Goal: Task Accomplishment & Management: Use online tool/utility

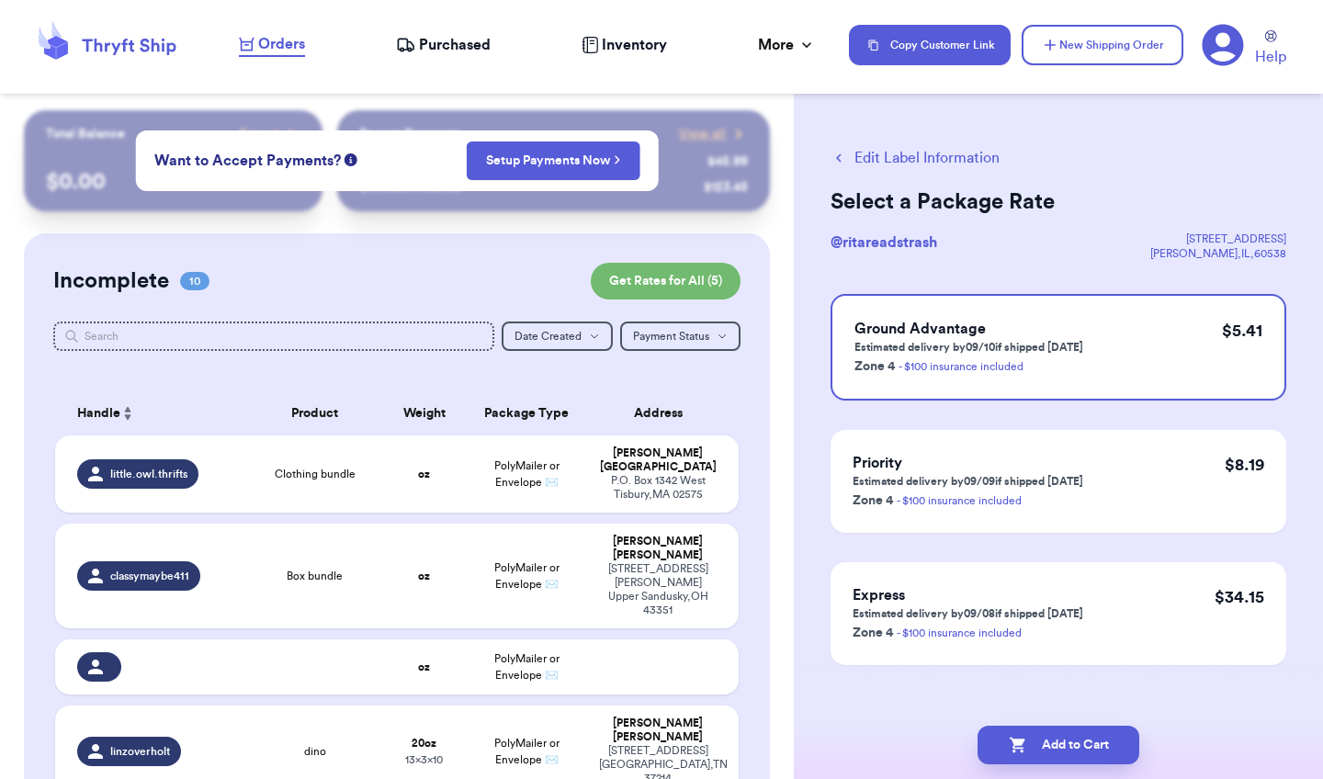
scroll to position [15, 0]
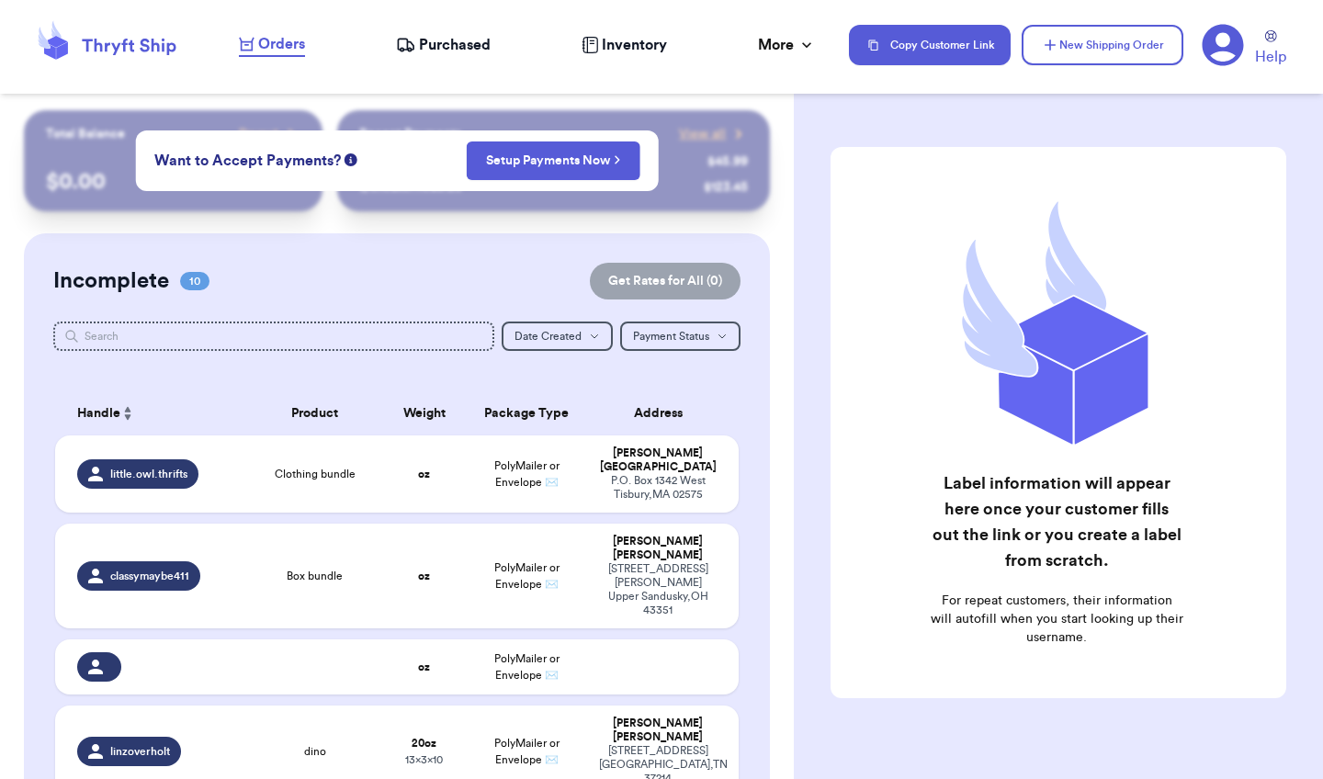
checkbox input "true"
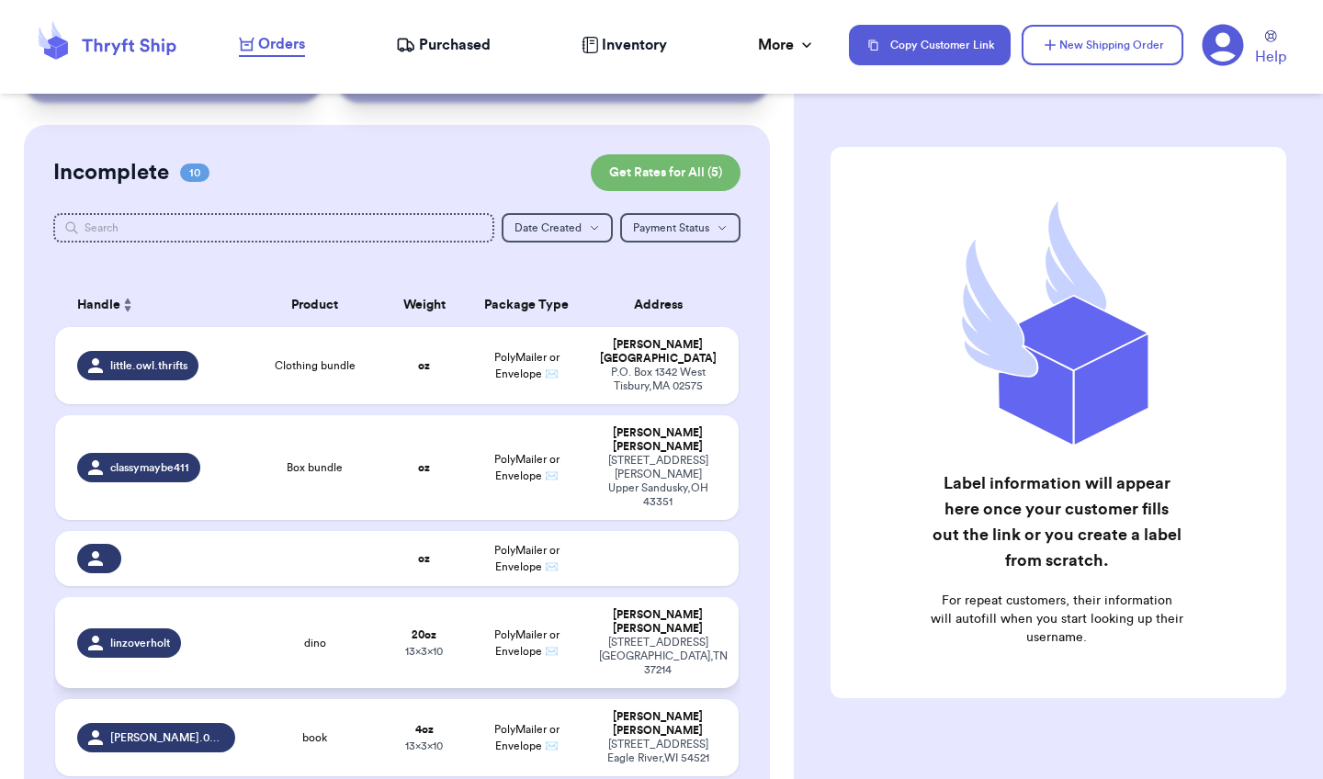
scroll to position [173, 0]
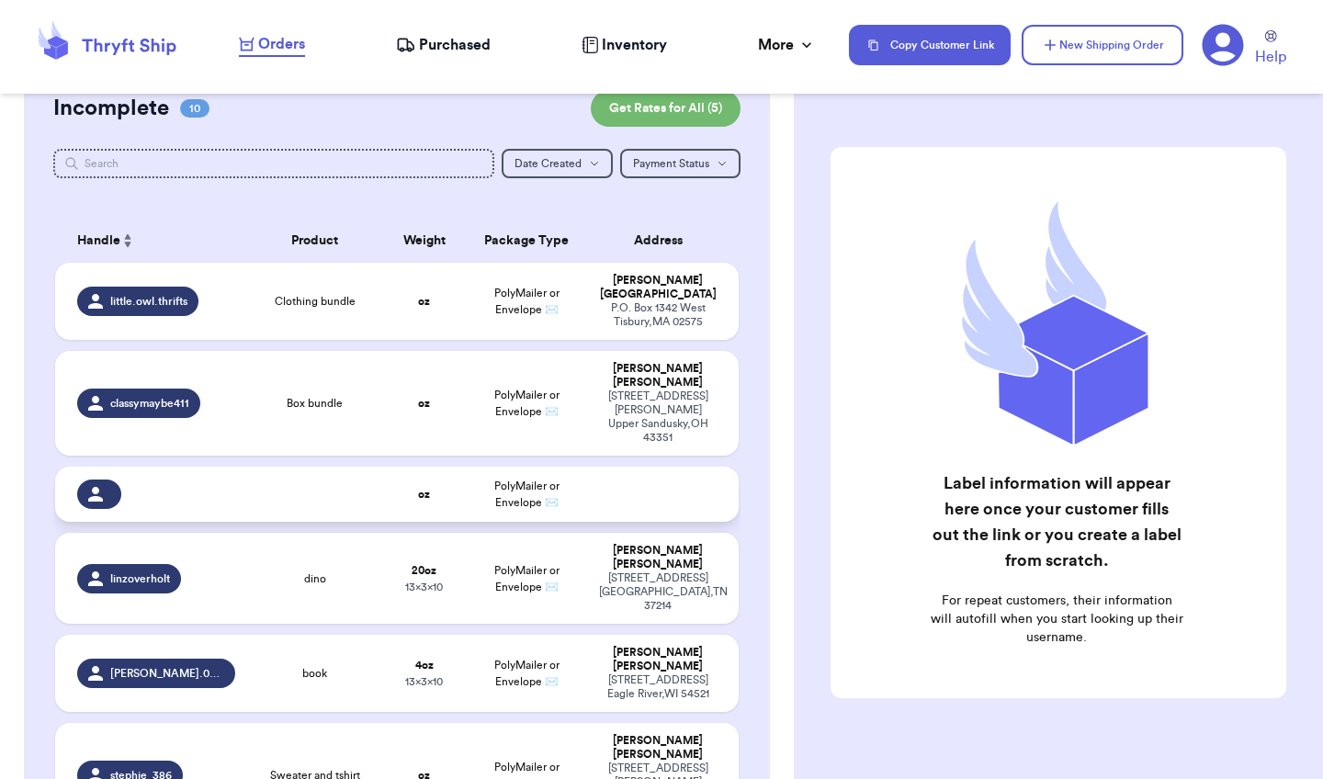
click at [659, 469] on td at bounding box center [663, 494] width 151 height 55
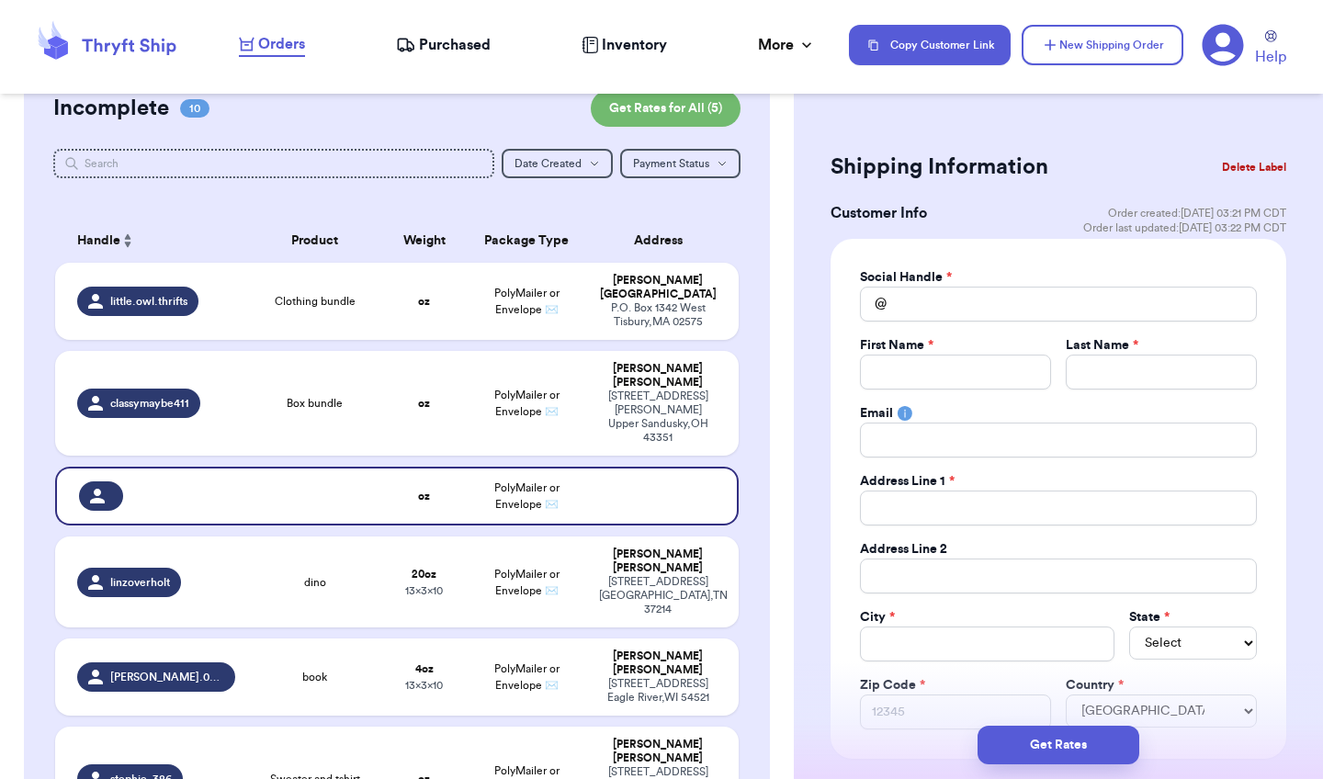
click at [1256, 161] on button "Delete Label" at bounding box center [1254, 167] width 79 height 40
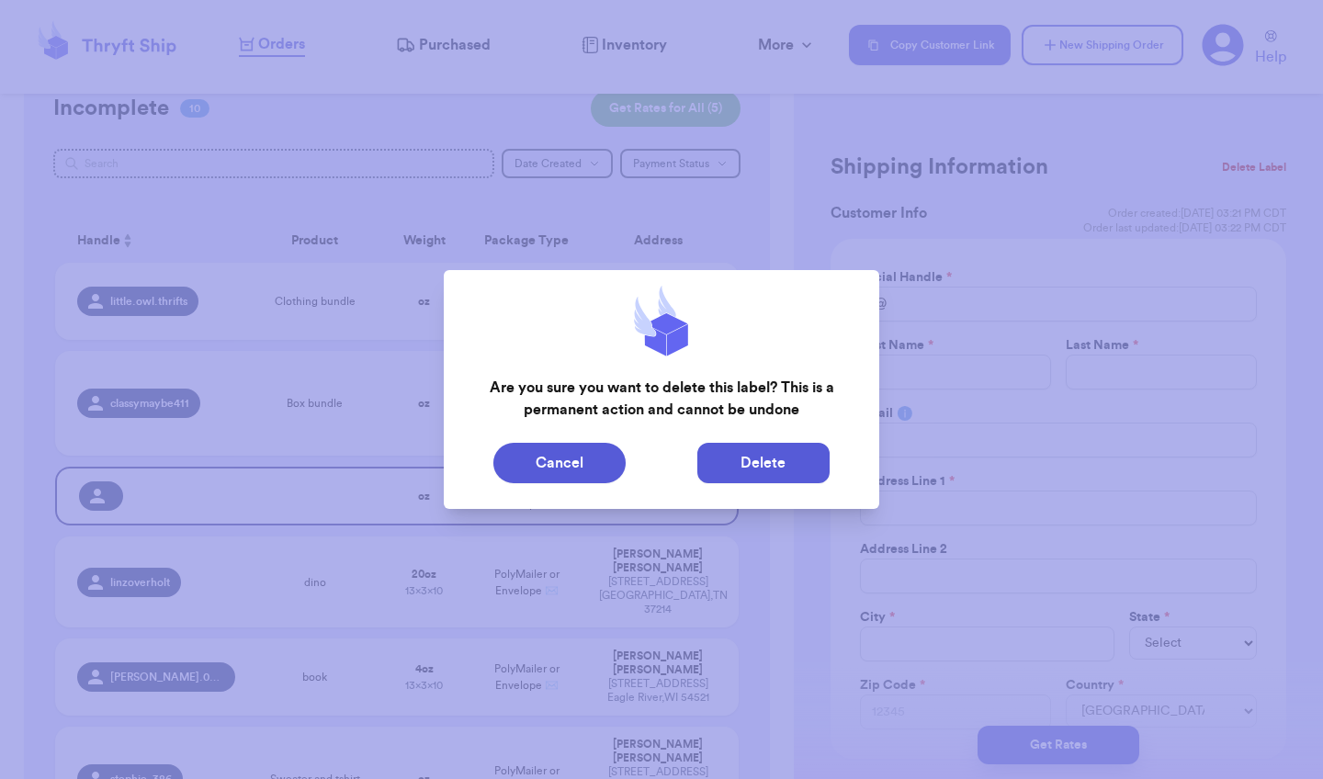
click at [774, 471] on button "Delete" at bounding box center [763, 463] width 132 height 40
type input "Clothing bundle"
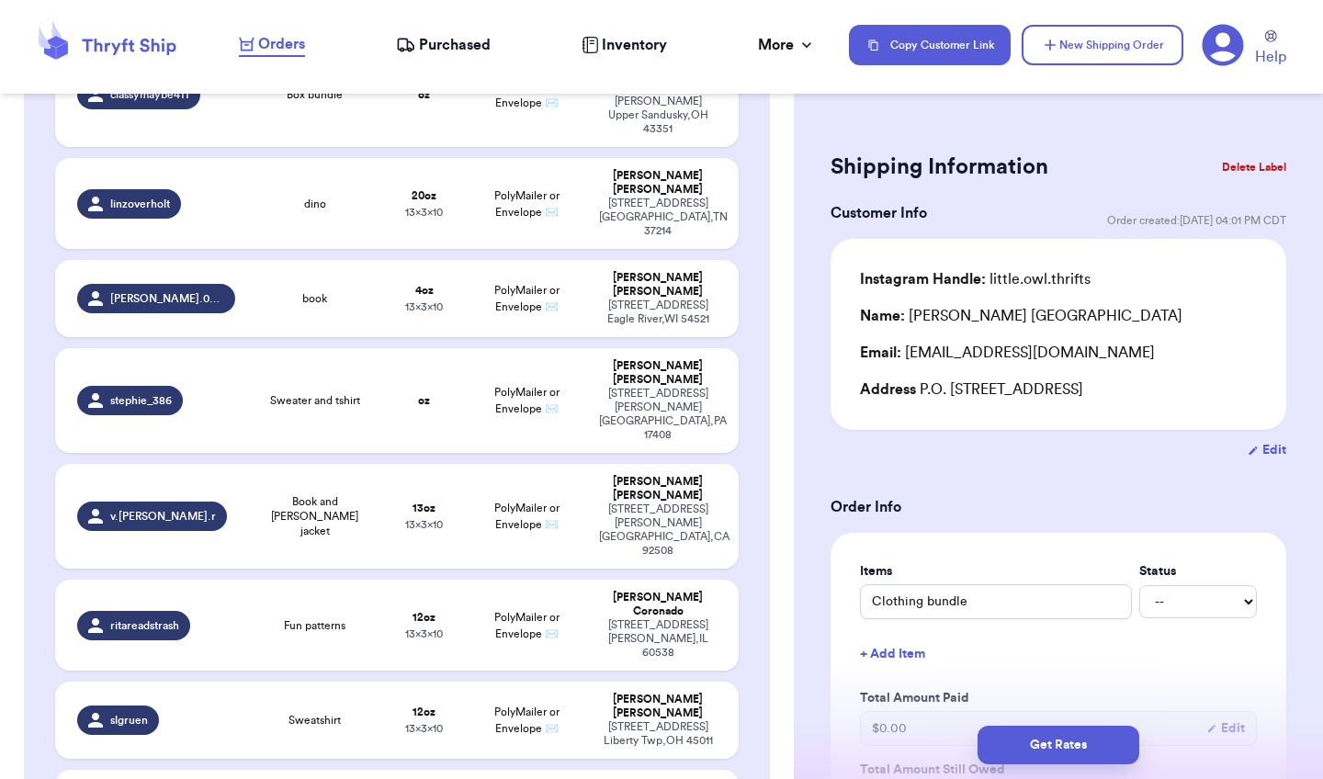
scroll to position [493, 0]
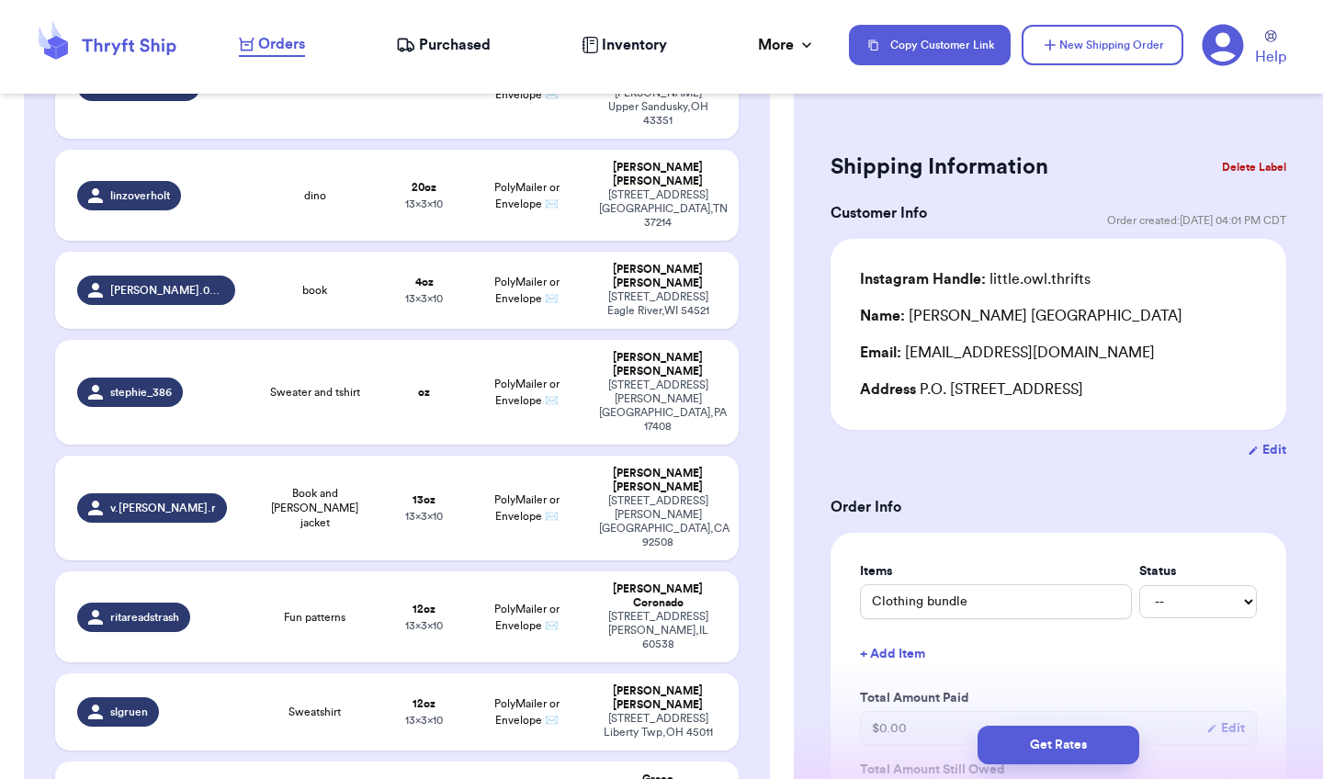
click at [650, 773] on div "[PERSON_NAME]" at bounding box center [658, 787] width 118 height 28
type input "White vest & red gingham overalls"
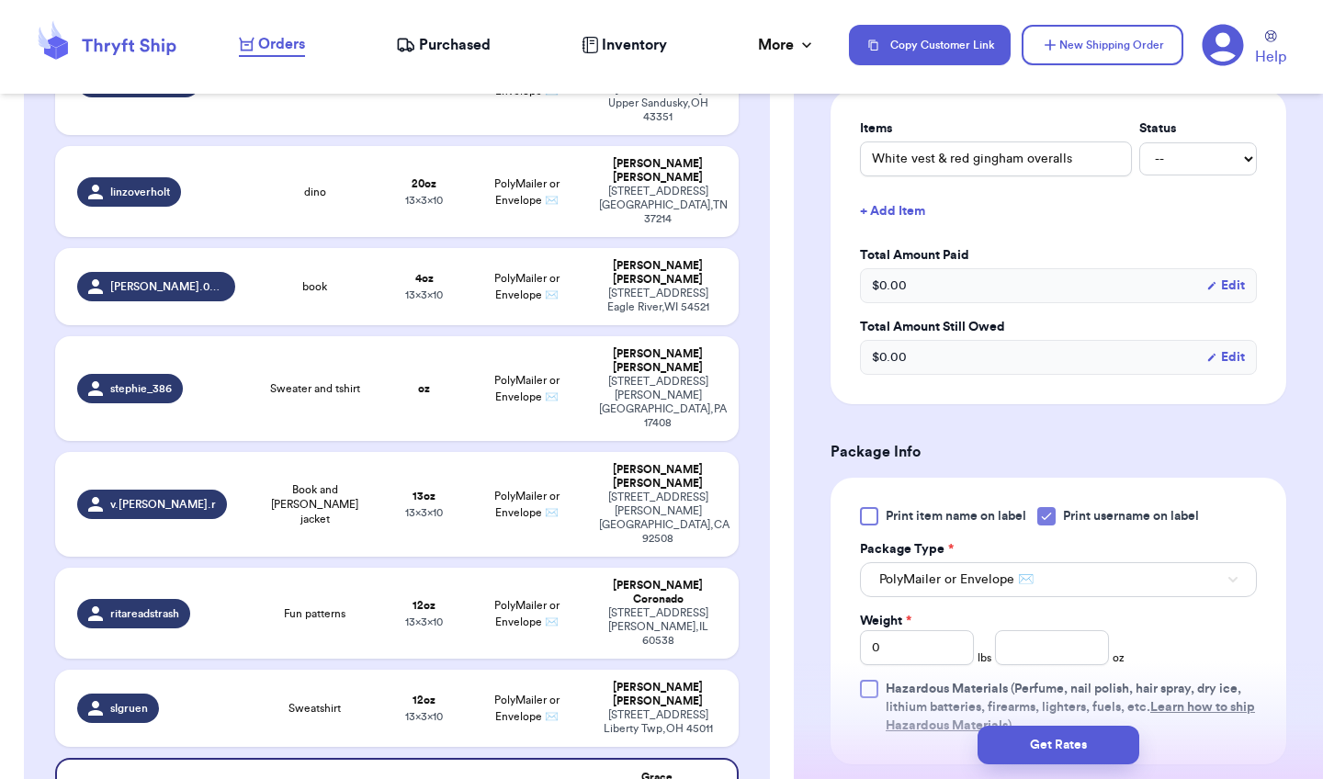
scroll to position [473, 0]
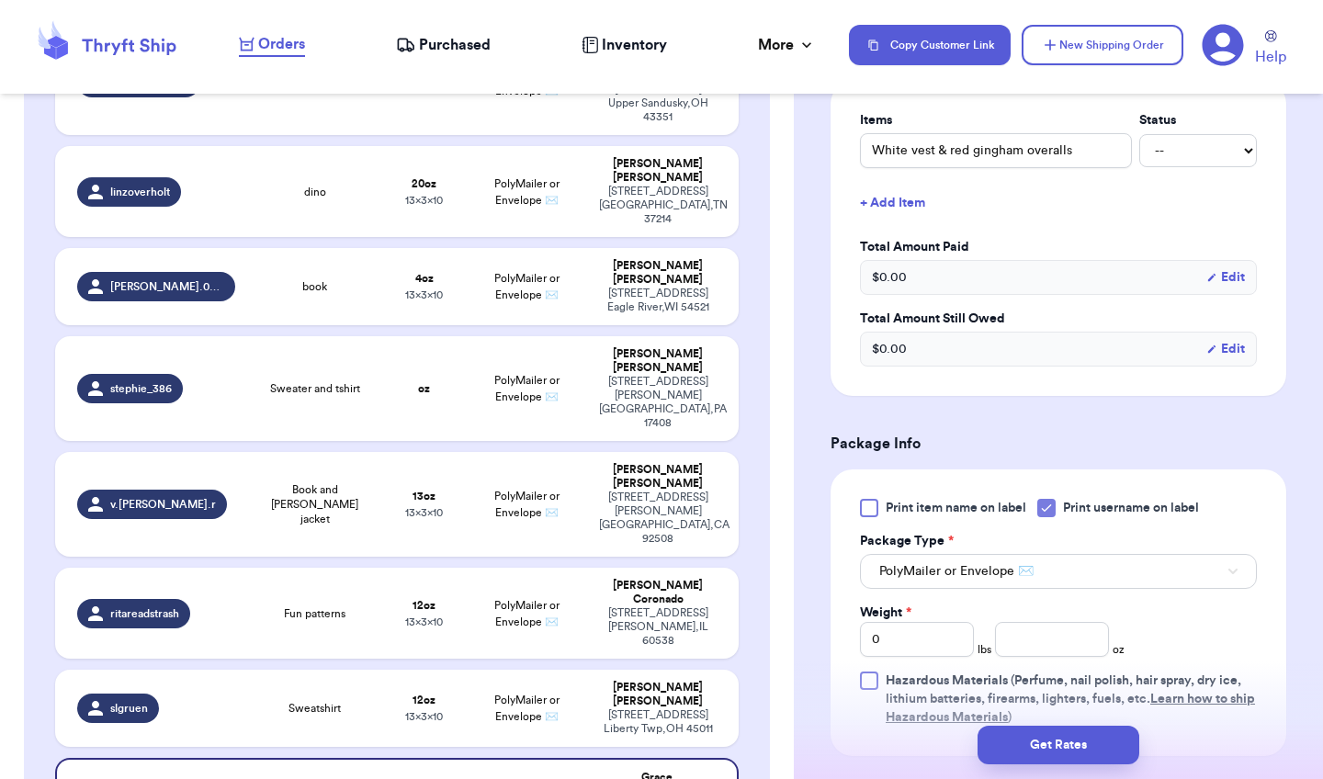
click at [1047, 501] on icon at bounding box center [1046, 508] width 15 height 15
click at [0, 0] on input "Print username on label" at bounding box center [0, 0] width 0 height 0
click at [1047, 626] on input "number" at bounding box center [1052, 639] width 114 height 35
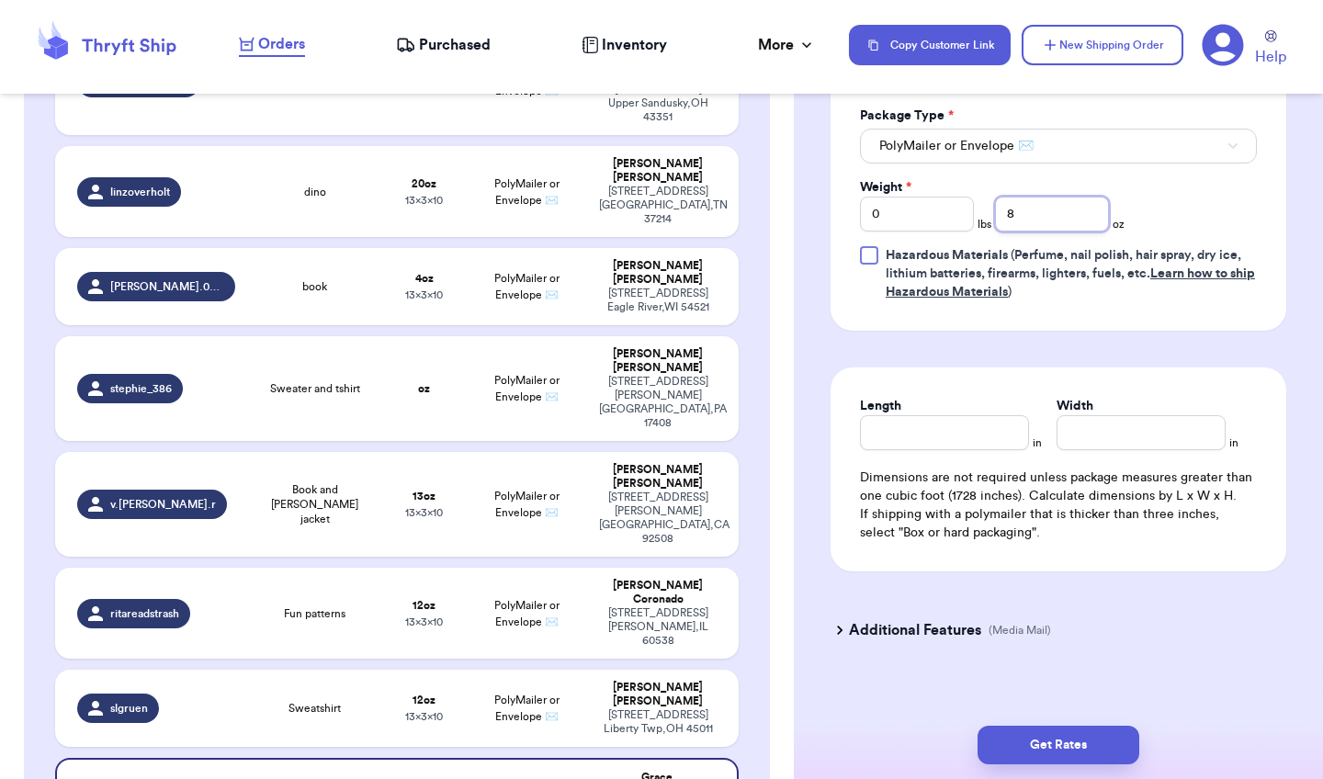
scroll to position [897, 0]
type input "8"
click at [947, 431] on input "Length" at bounding box center [944, 434] width 169 height 35
type input "10"
click at [1162, 432] on input "Width *" at bounding box center [1141, 434] width 169 height 35
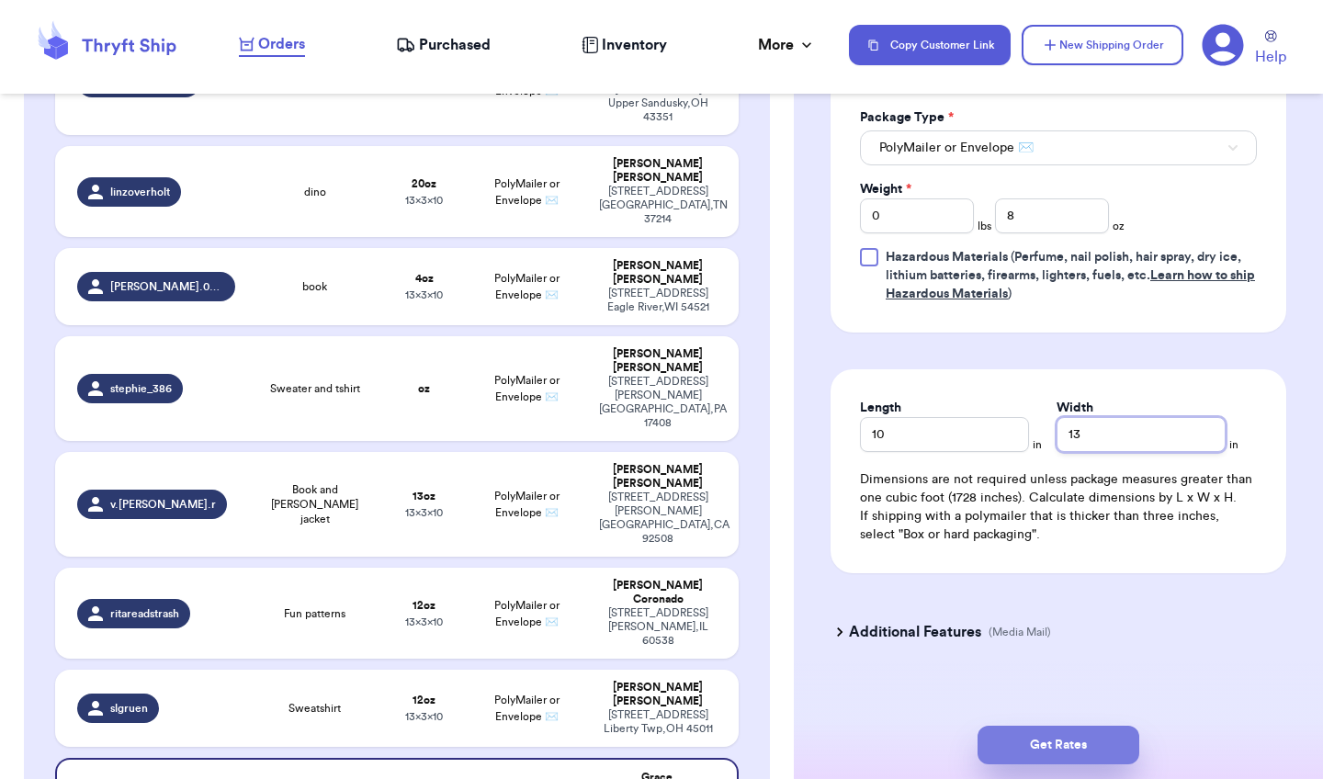
type input "13"
click at [1084, 751] on button "Get Rates" at bounding box center [1058, 745] width 162 height 39
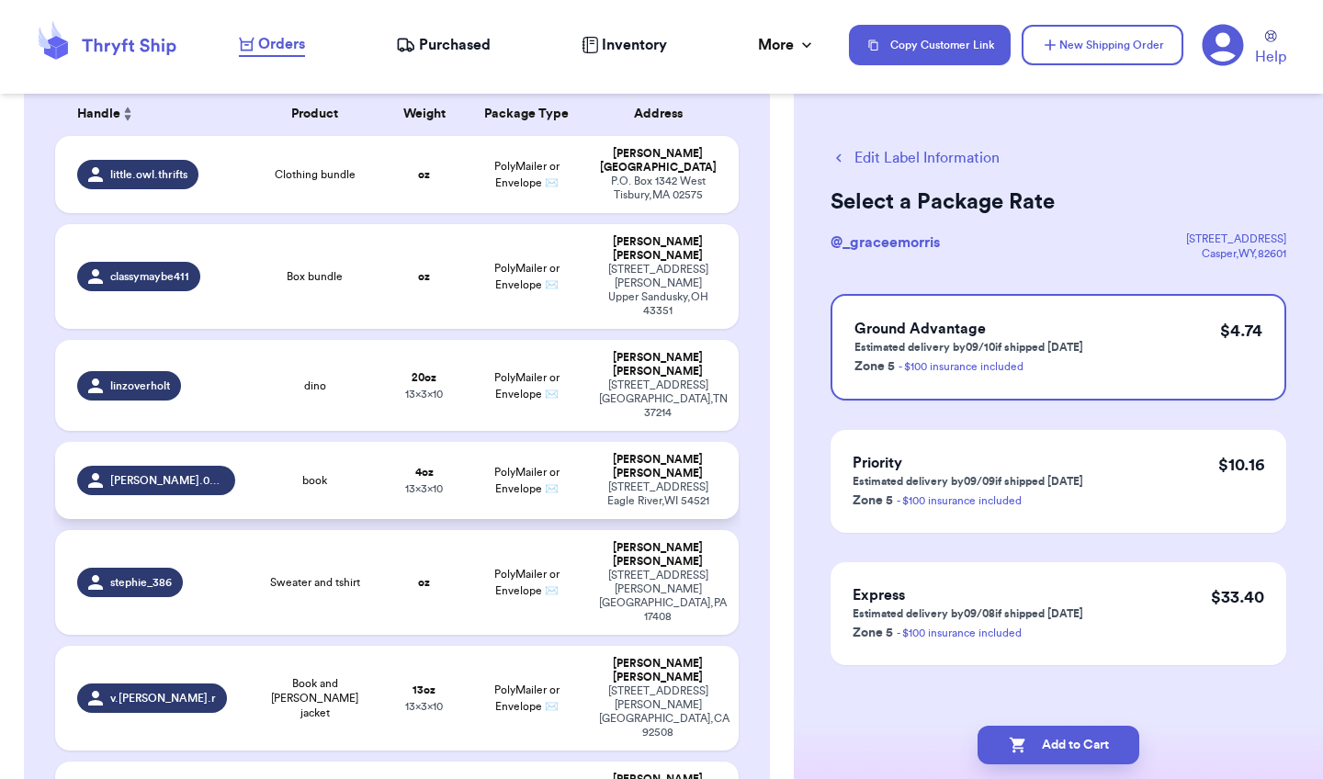
scroll to position [261, 0]
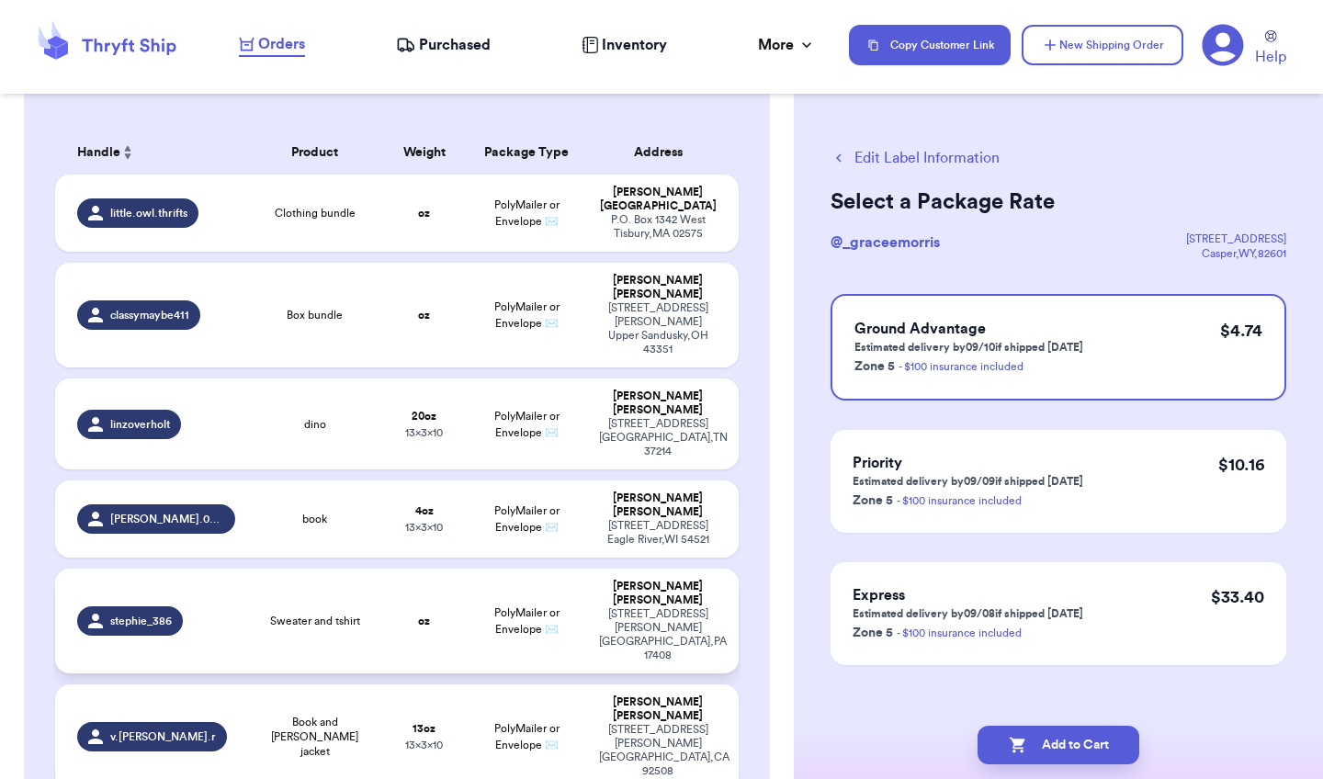
click at [514, 607] on span "PolyMailer or Envelope ✉️" at bounding box center [526, 621] width 65 height 28
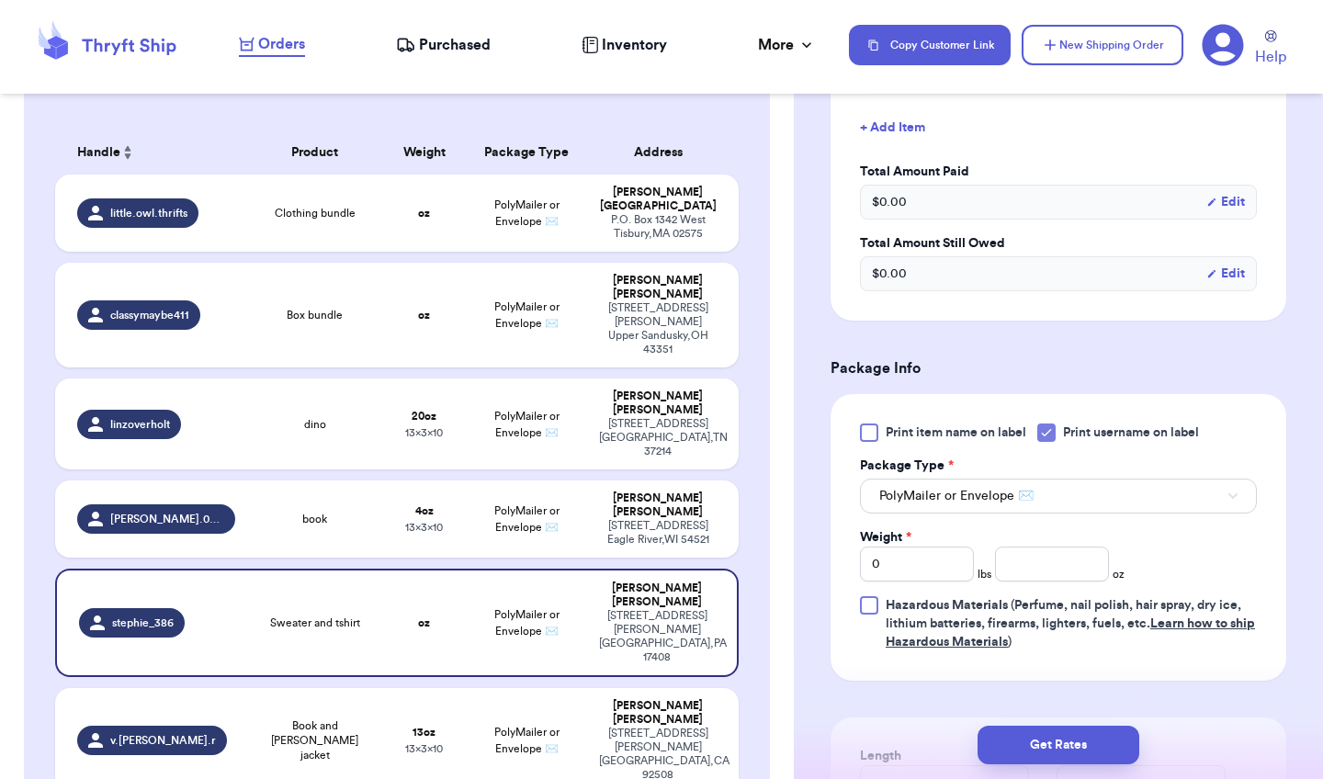
scroll to position [530, 0]
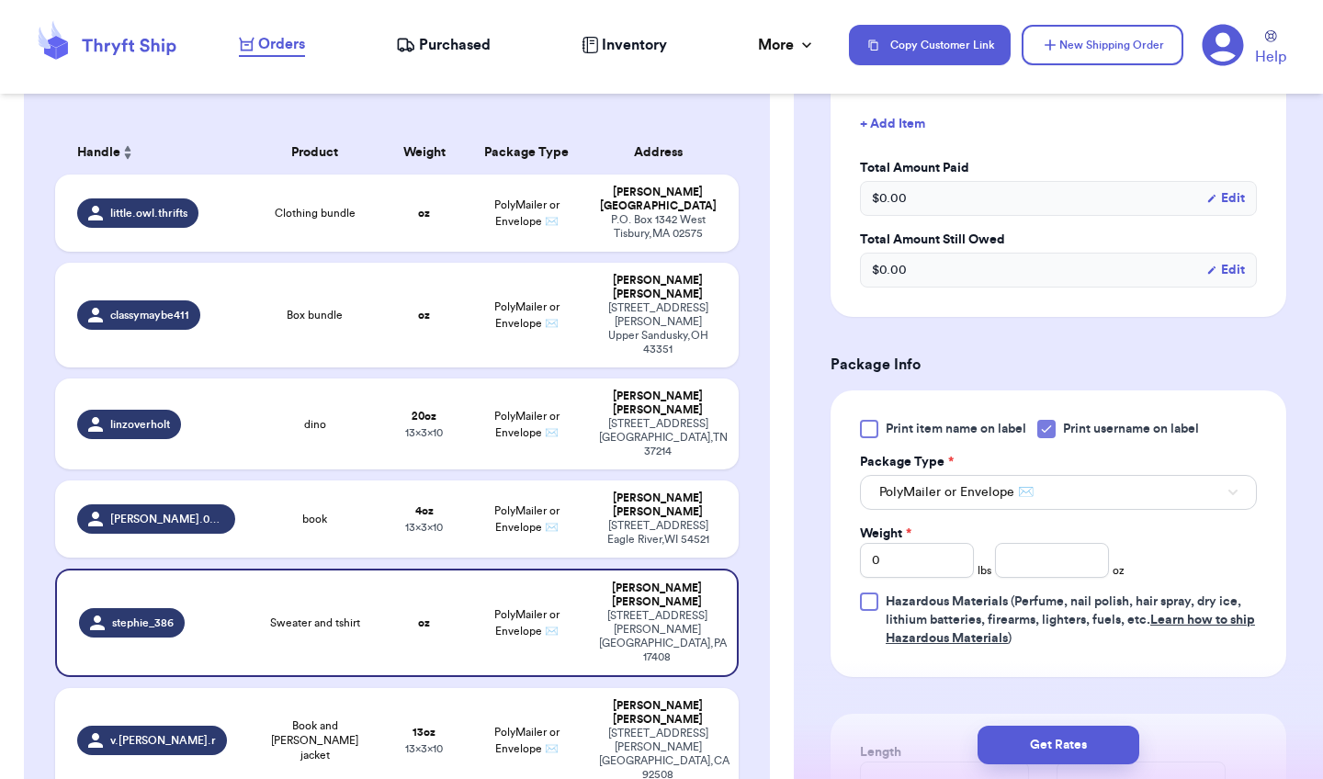
click at [1056, 432] on div at bounding box center [1046, 429] width 18 height 18
click at [0, 0] on input "Print username on label" at bounding box center [0, 0] width 0 height 0
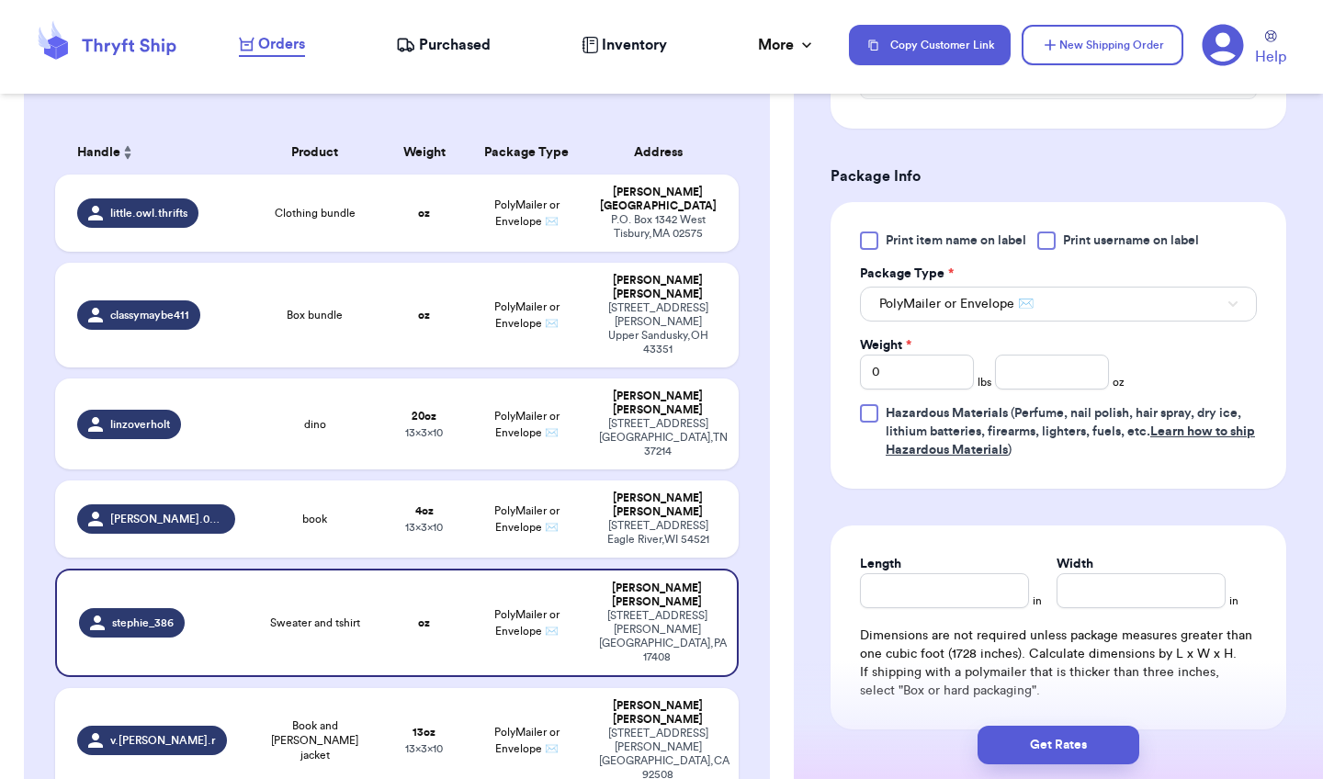
scroll to position [732, 0]
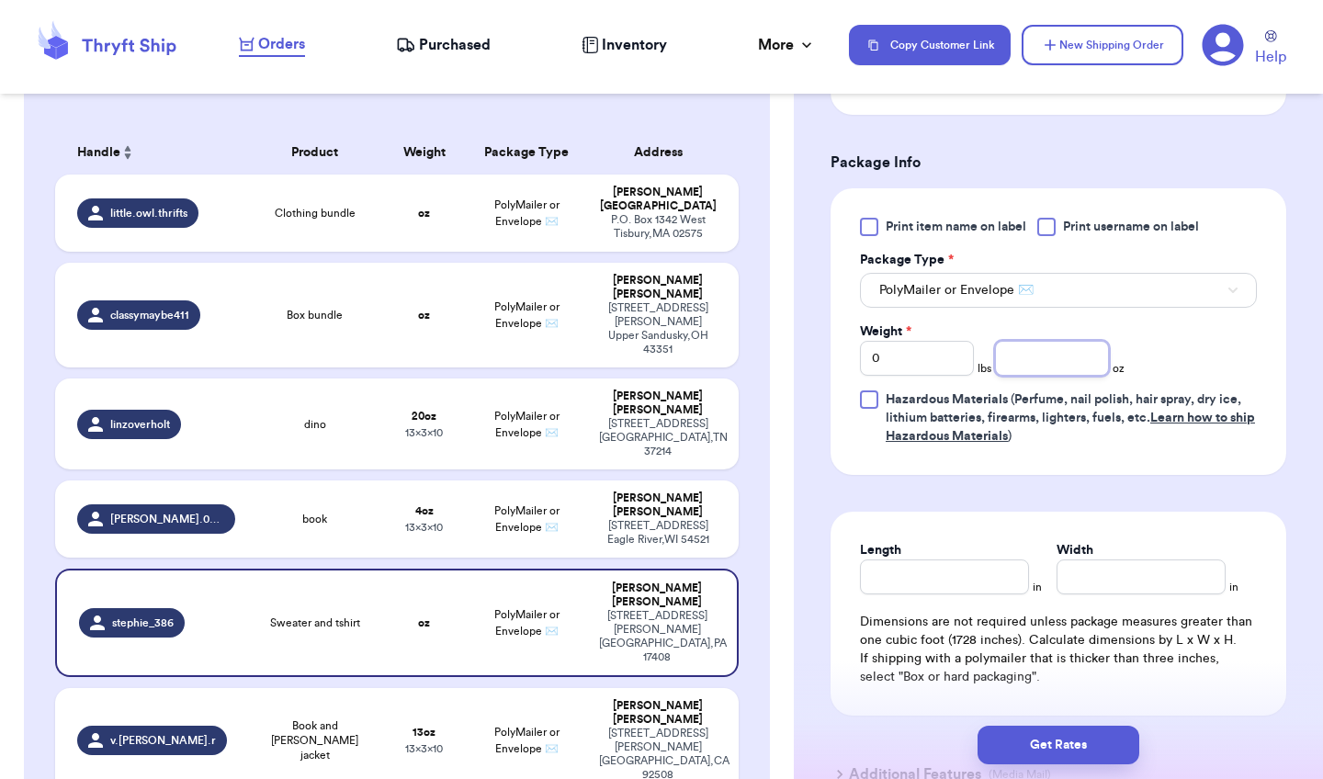
click at [1048, 369] on input "number" at bounding box center [1052, 358] width 114 height 35
type input "13"
click at [977, 583] on input "Length" at bounding box center [944, 576] width 169 height 35
type input "10"
click at [1163, 582] on input "Width *" at bounding box center [1141, 576] width 169 height 35
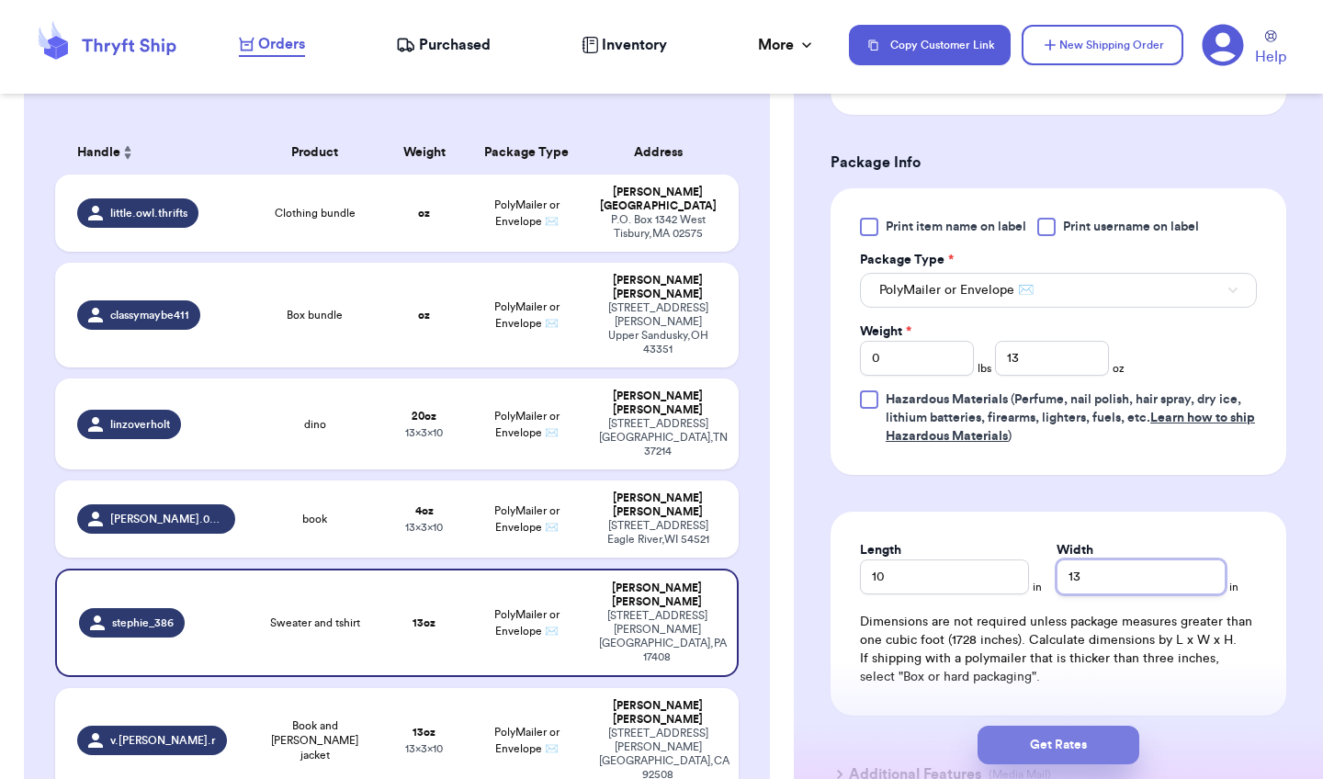
type input "13"
click at [1095, 745] on button "Get Rates" at bounding box center [1058, 745] width 162 height 39
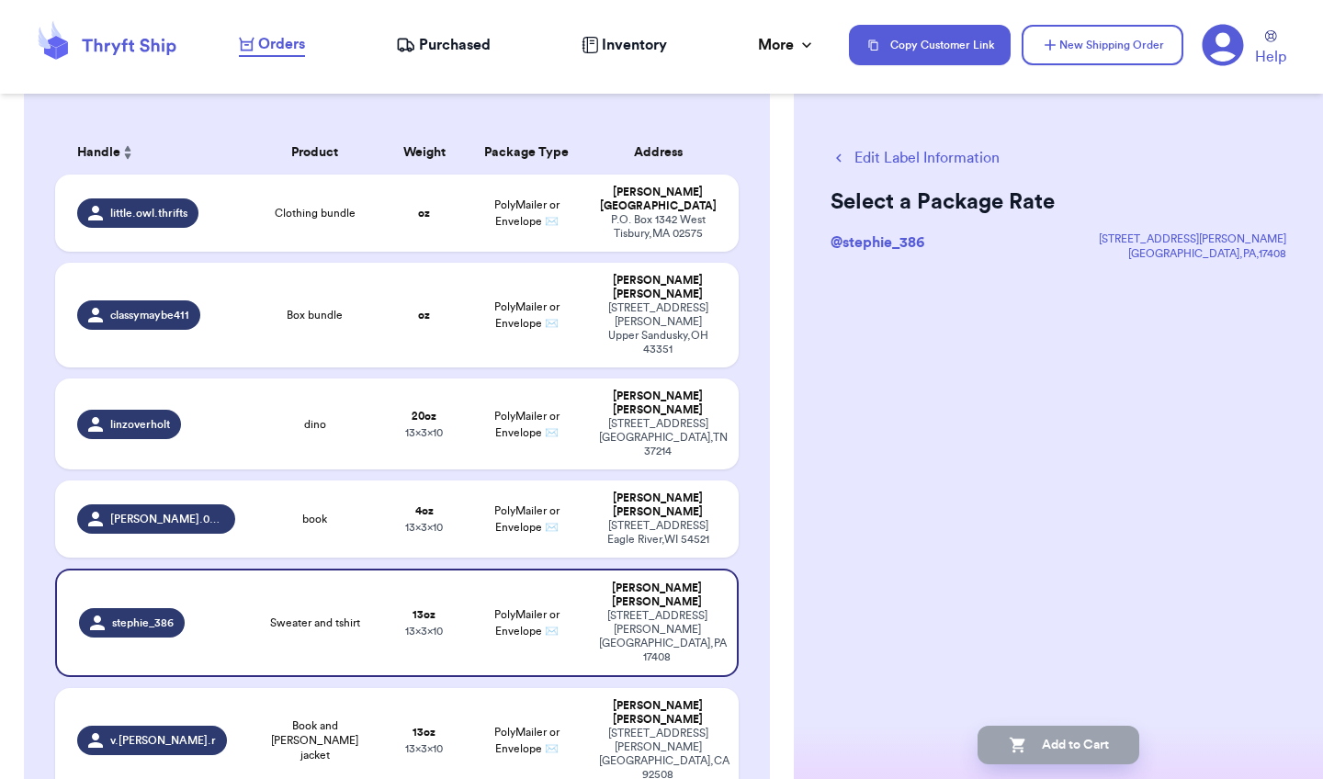
scroll to position [0, 0]
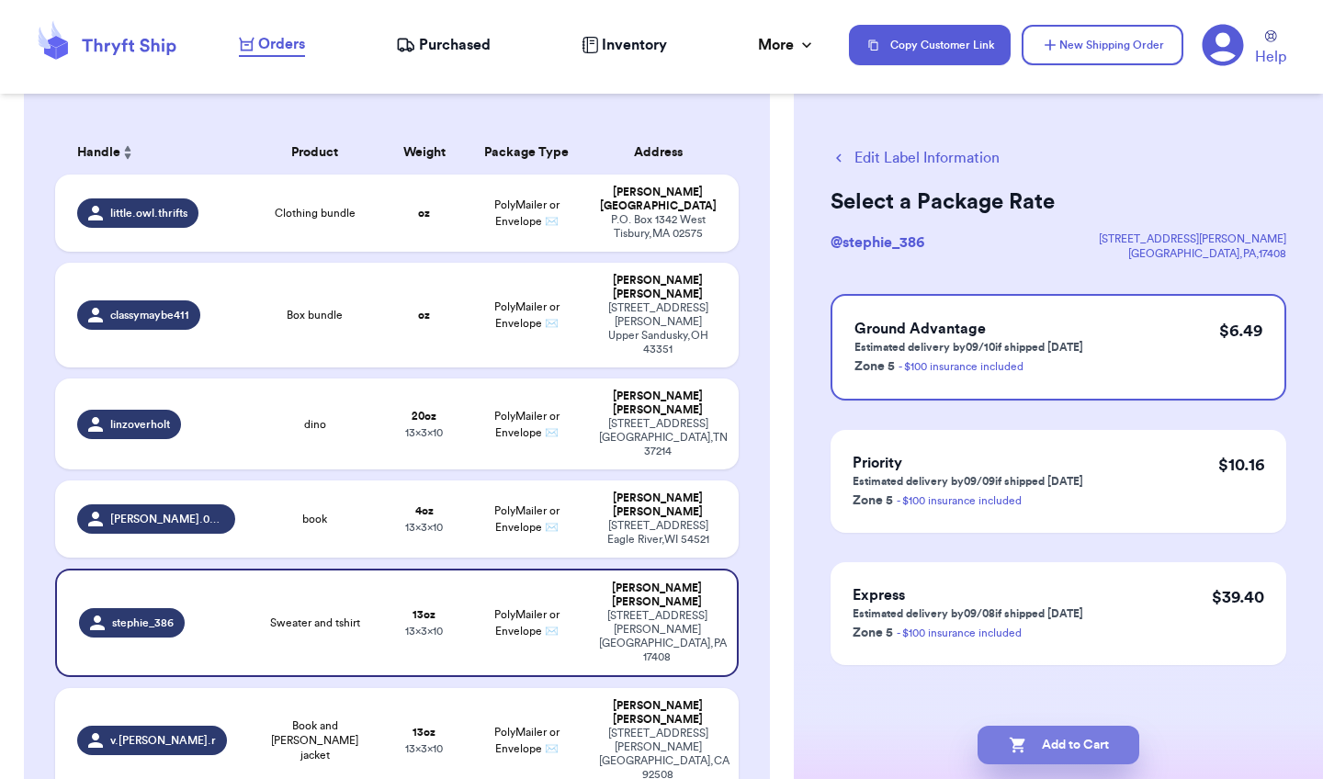
click at [1056, 748] on button "Add to Cart" at bounding box center [1058, 745] width 162 height 39
checkbox input "true"
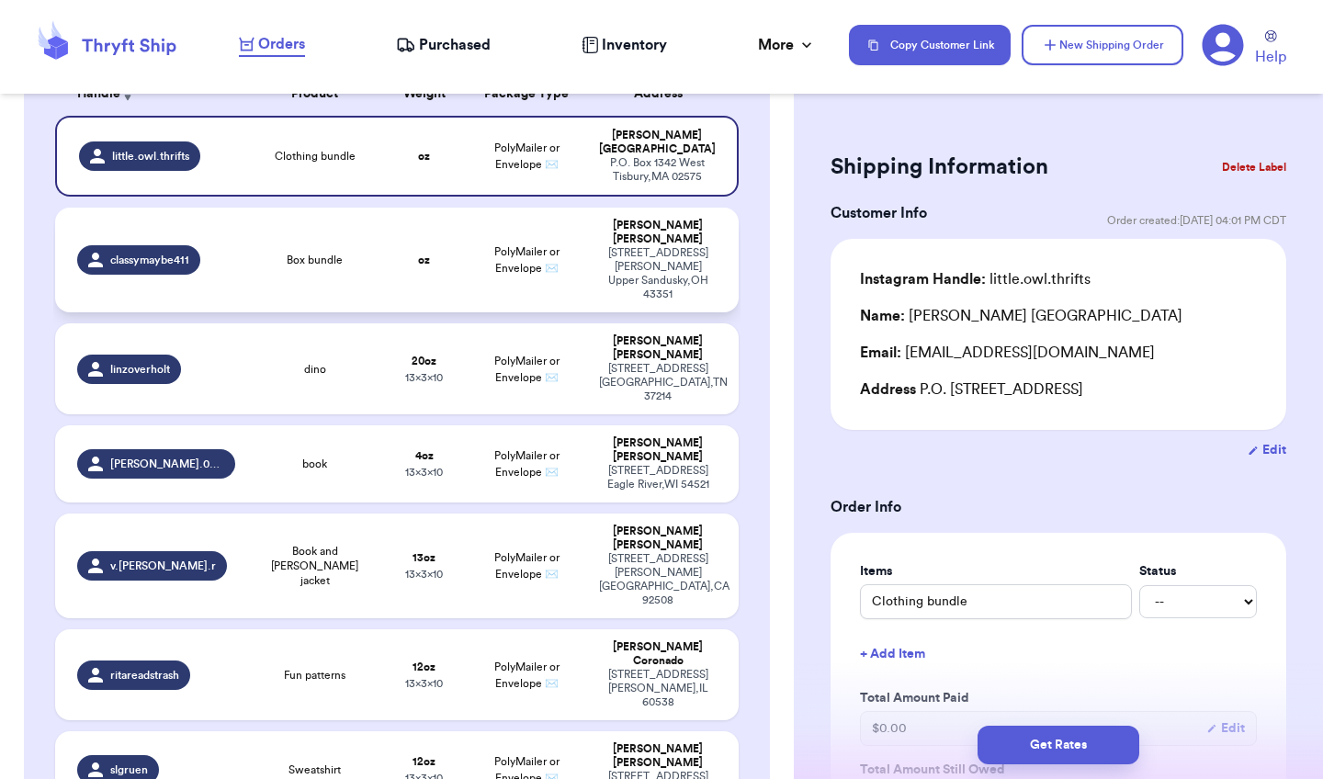
scroll to position [318, 0]
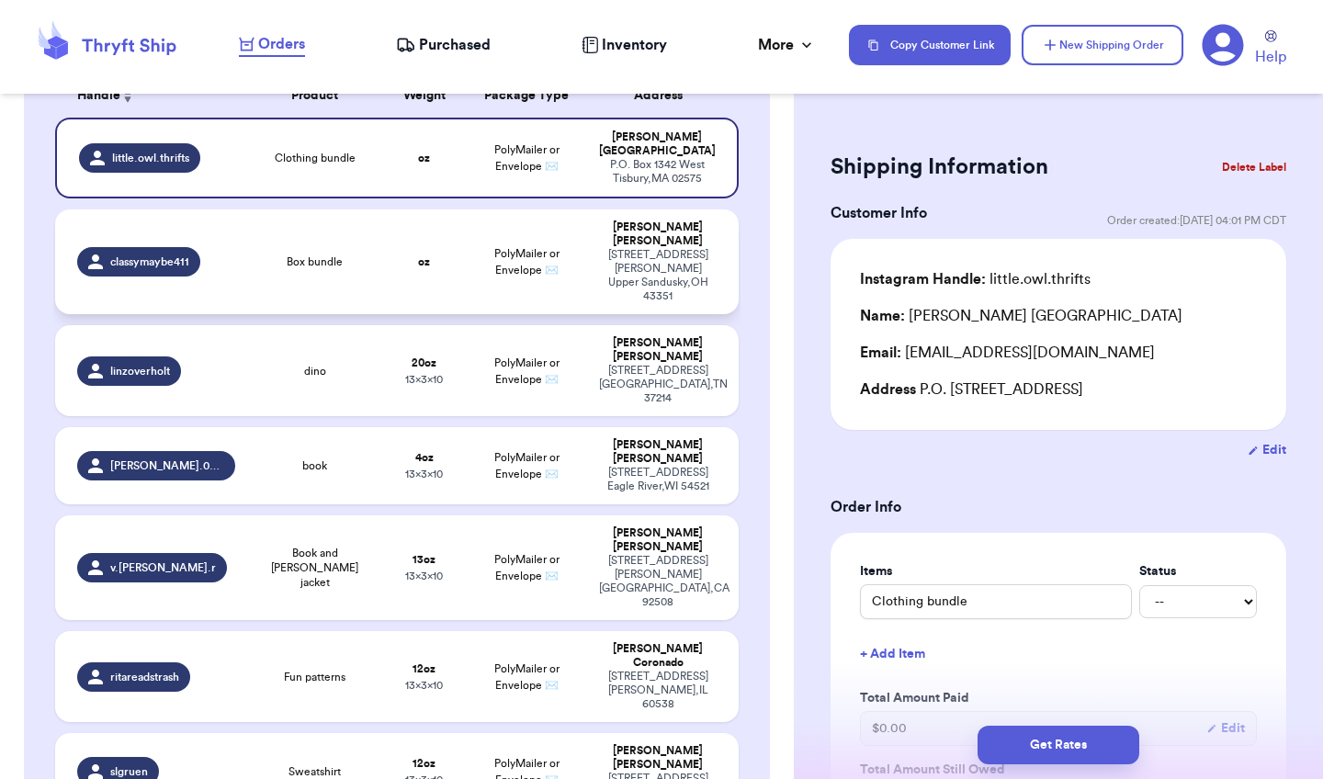
click at [513, 254] on span "PolyMailer or Envelope ✉️" at bounding box center [526, 262] width 65 height 28
type input "Box bundle"
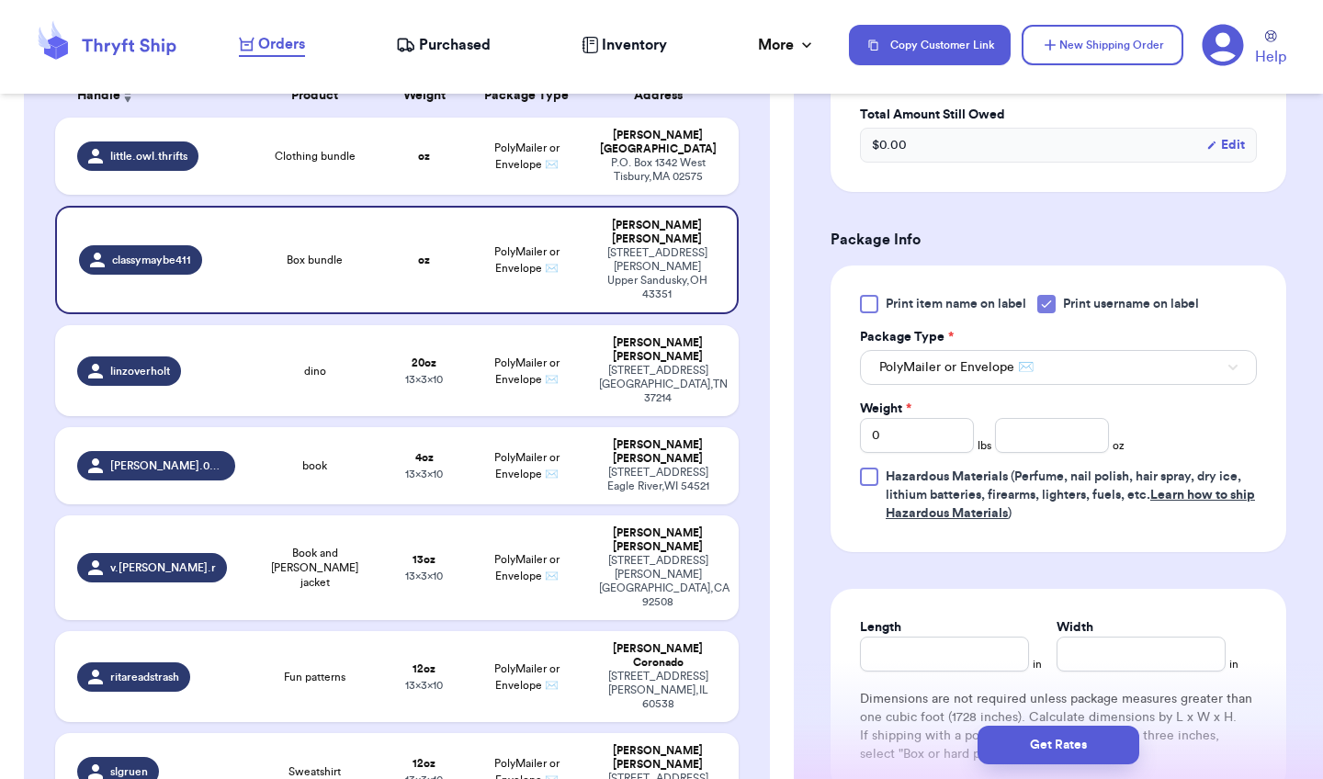
scroll to position [675, 0]
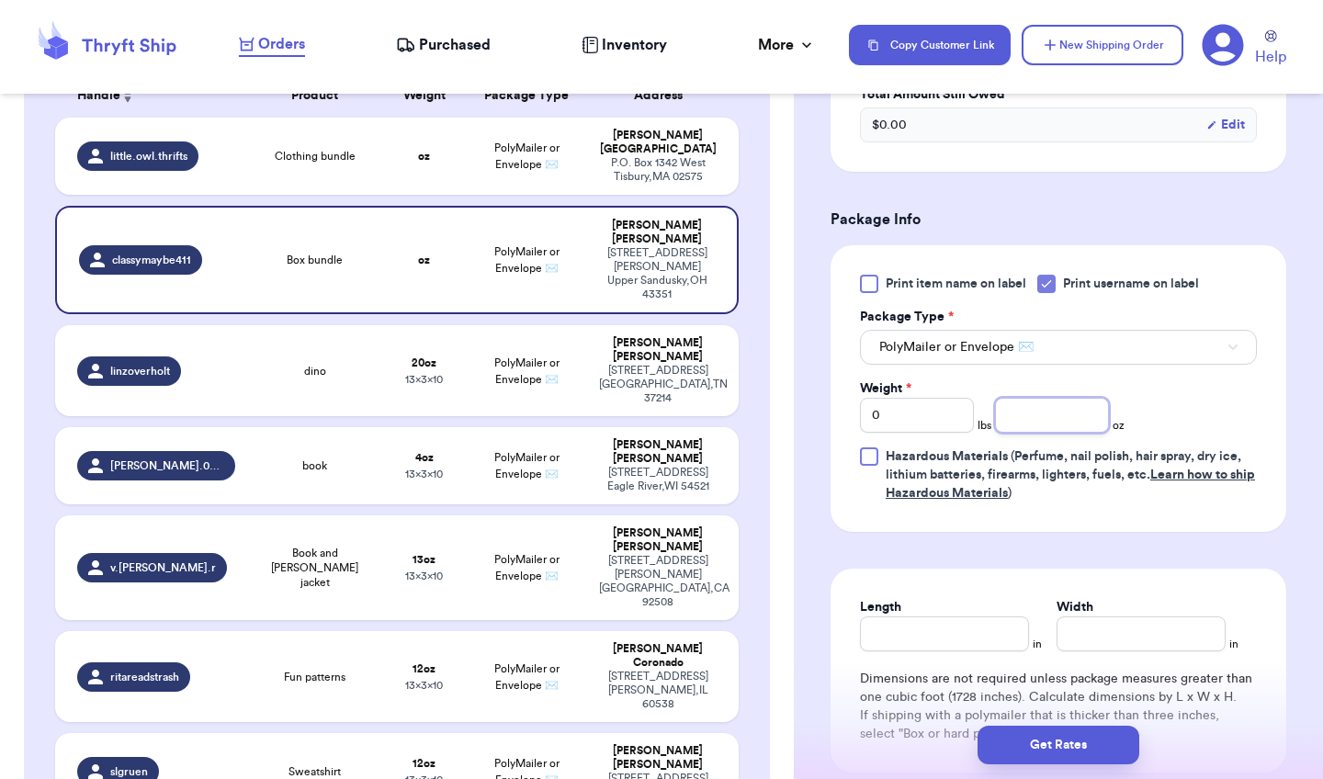
click at [1054, 431] on input "number" at bounding box center [1052, 415] width 114 height 35
click at [932, 433] on input "0" at bounding box center [917, 415] width 114 height 35
type input "7"
click at [961, 651] on input "Length" at bounding box center [944, 633] width 169 height 35
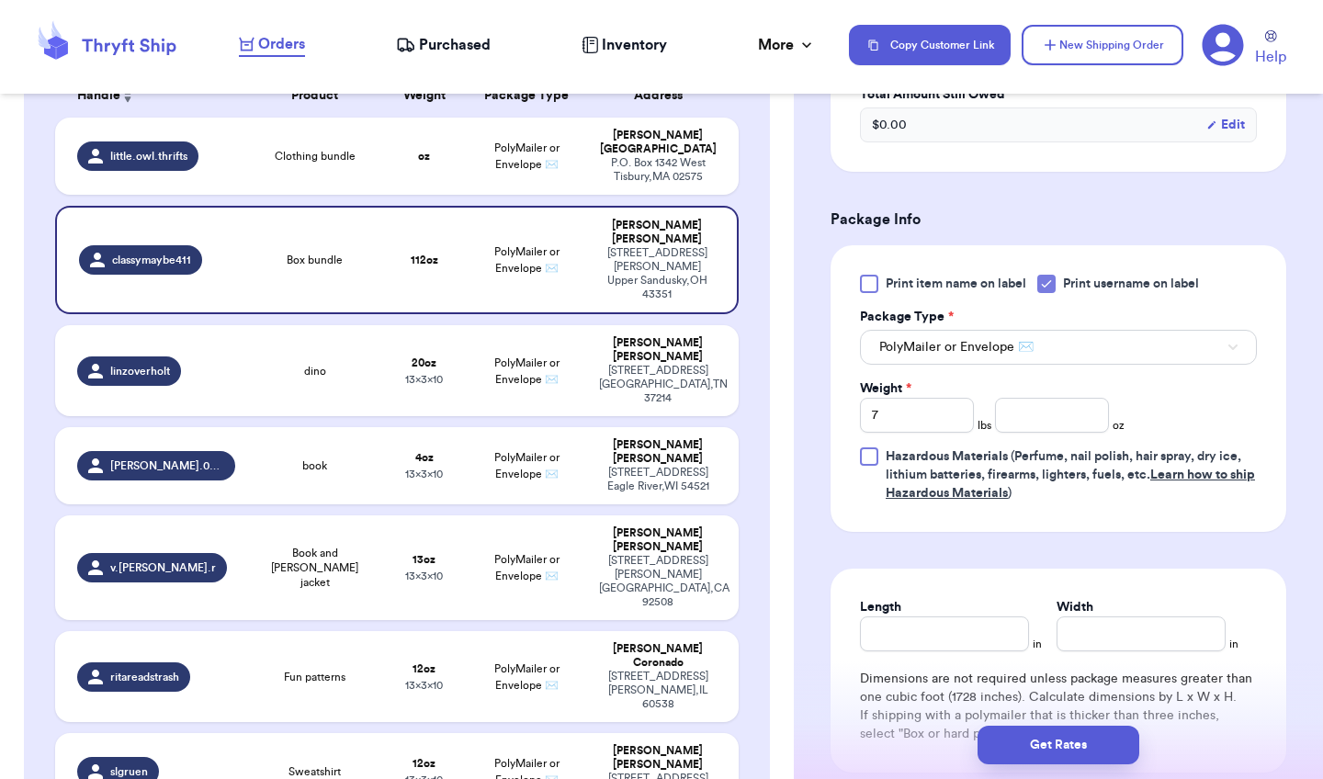
click at [966, 356] on span "PolyMailer or Envelope ✉️" at bounding box center [956, 347] width 154 height 18
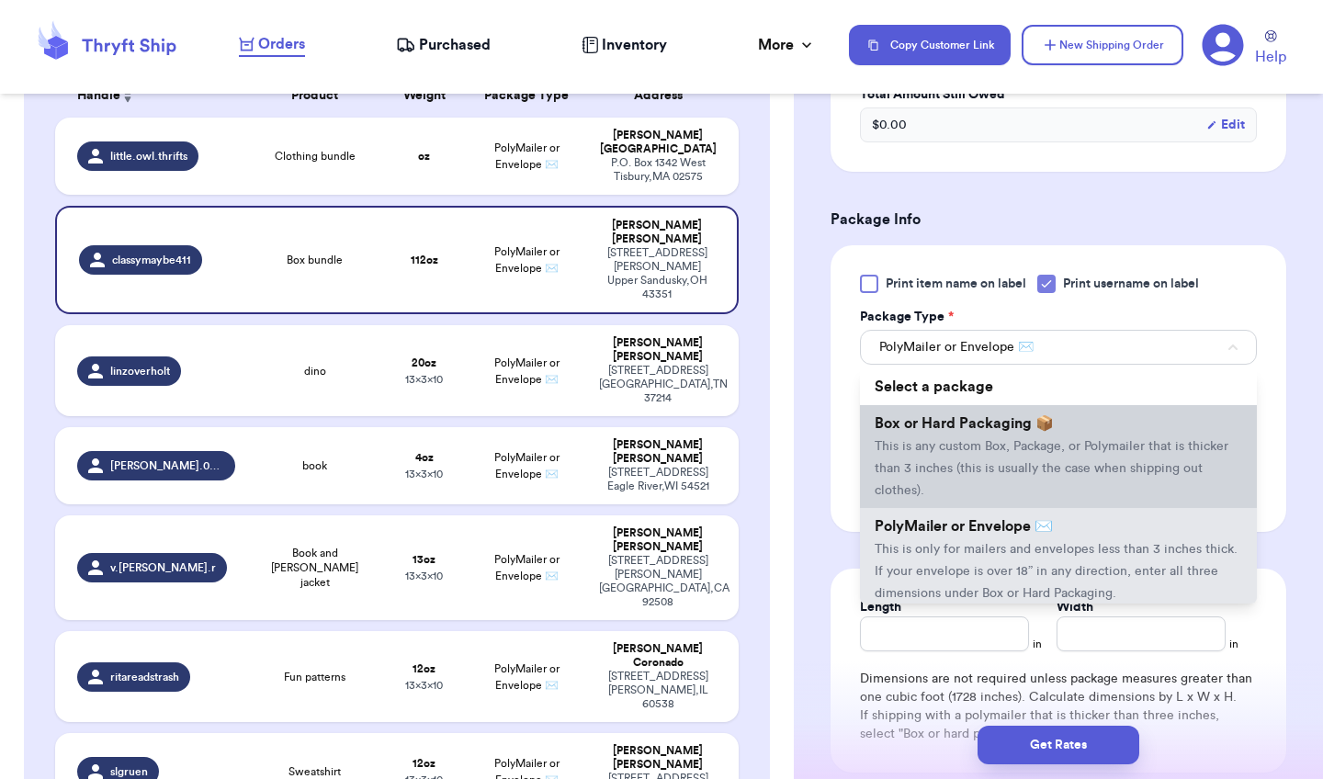
click at [947, 431] on span "Box or Hard Packaging 📦" at bounding box center [964, 423] width 179 height 15
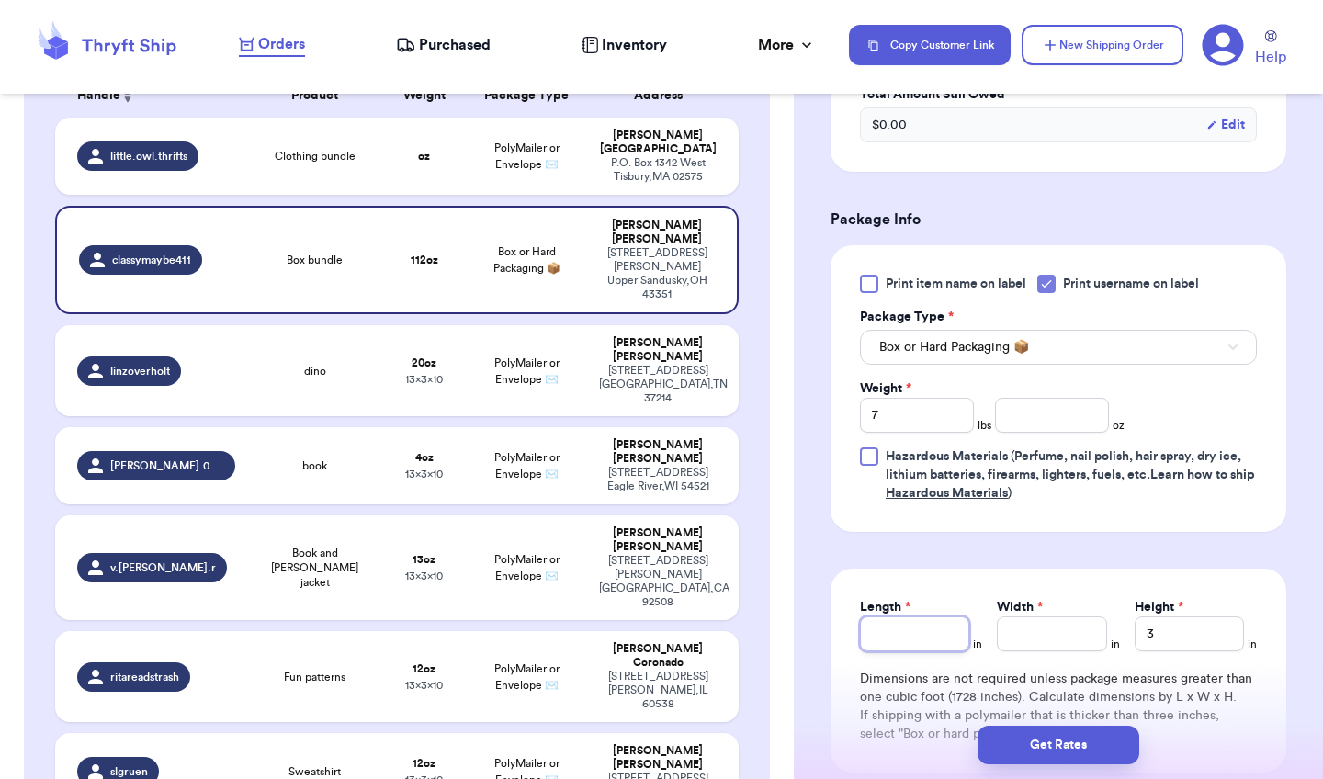
click at [947, 651] on input "Length *" at bounding box center [914, 633] width 109 height 35
type input "1"
type input "13"
click at [1034, 651] on input "Width *" at bounding box center [1051, 633] width 109 height 35
type input "1"
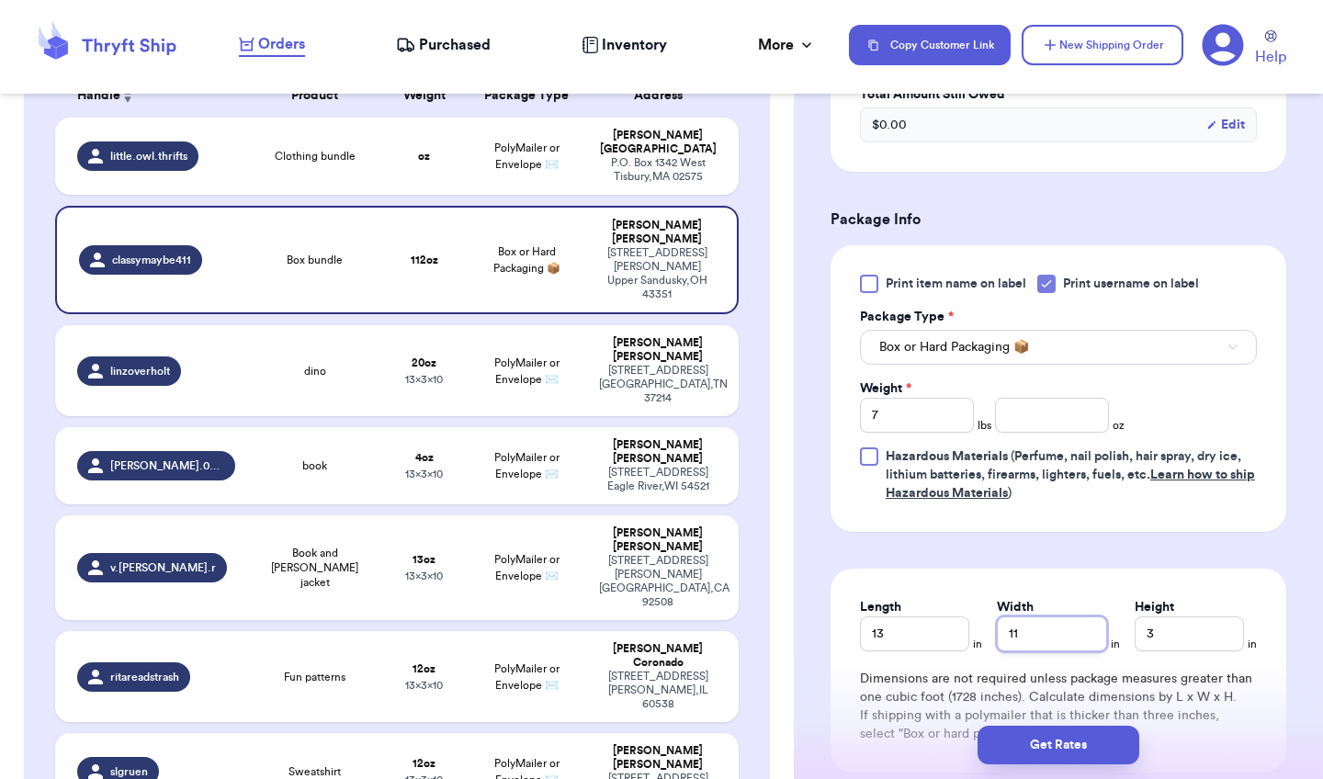
type input "11"
click at [1206, 651] on input "3" at bounding box center [1189, 633] width 109 height 35
type input "5"
click at [1080, 738] on button "Get Rates" at bounding box center [1058, 745] width 162 height 39
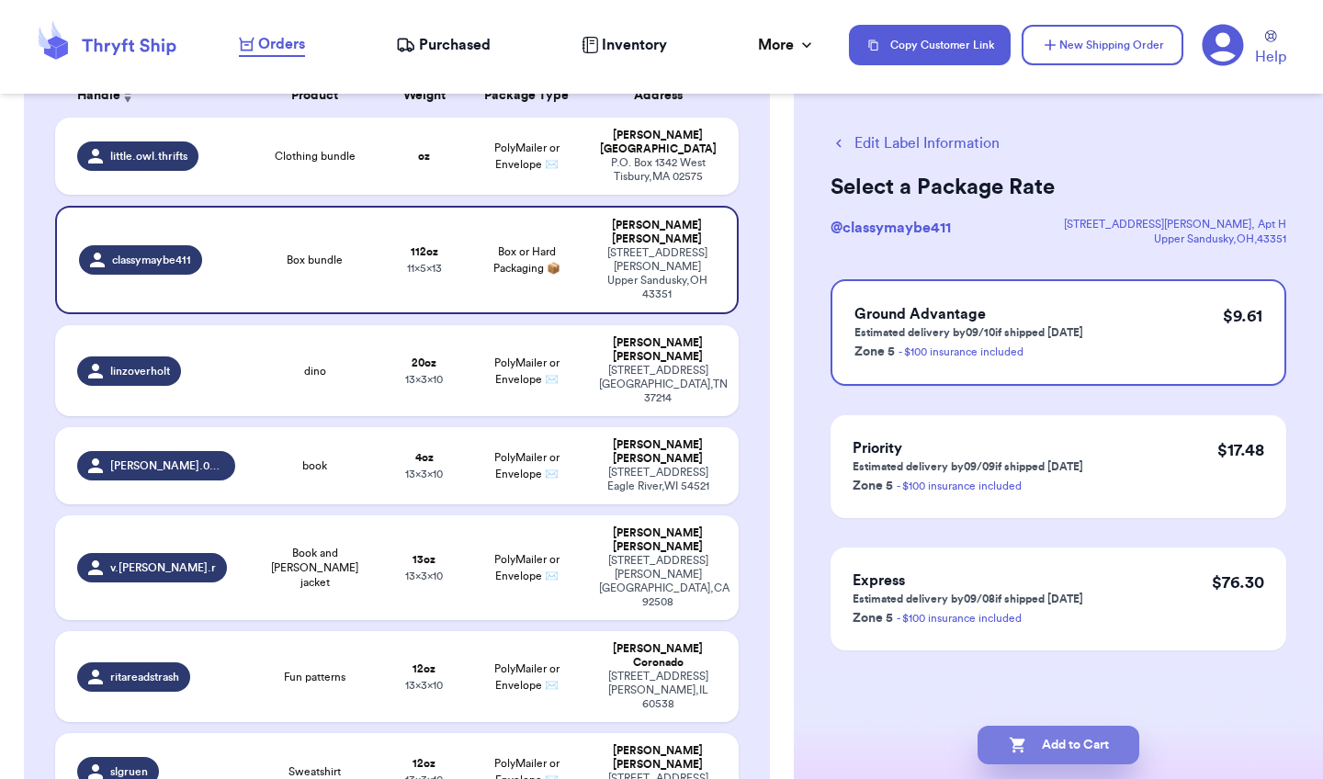
scroll to position [0, 0]
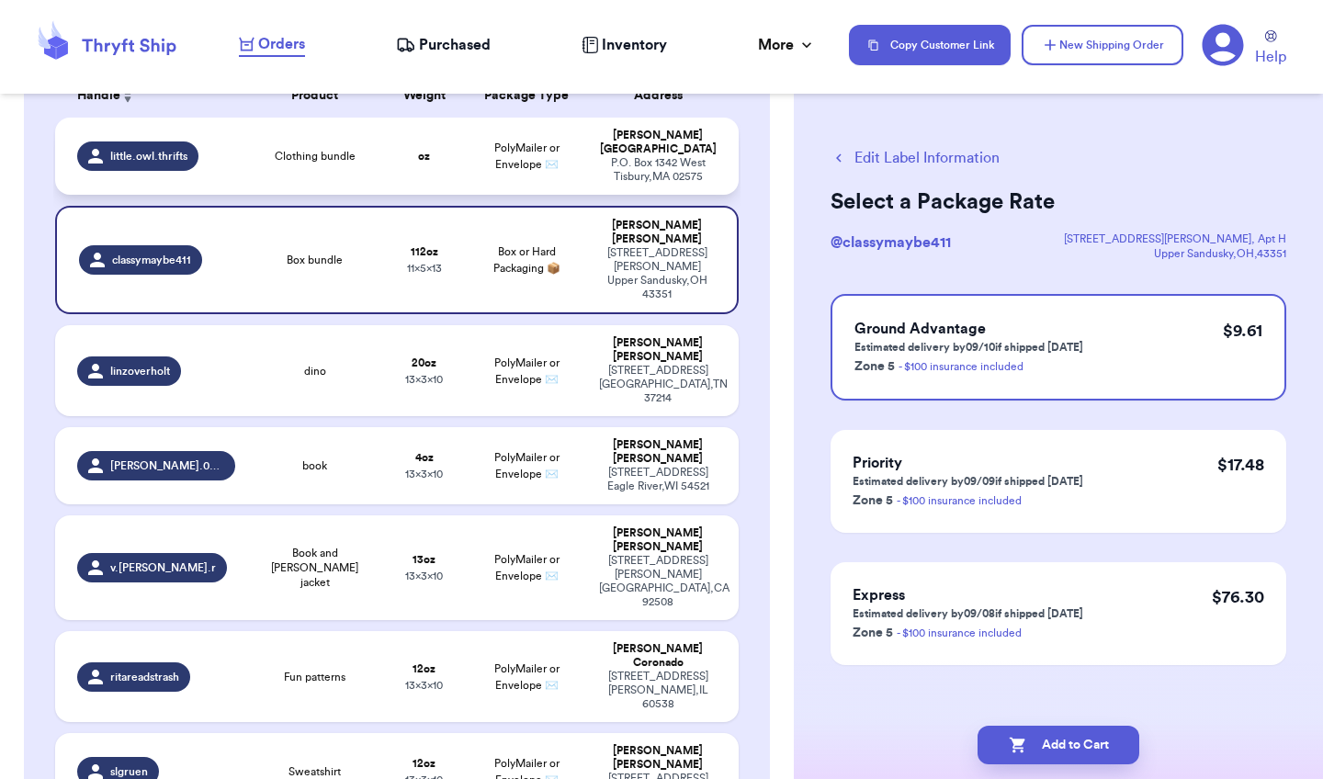
click at [555, 148] on span "PolyMailer or Envelope ✉️" at bounding box center [526, 156] width 65 height 28
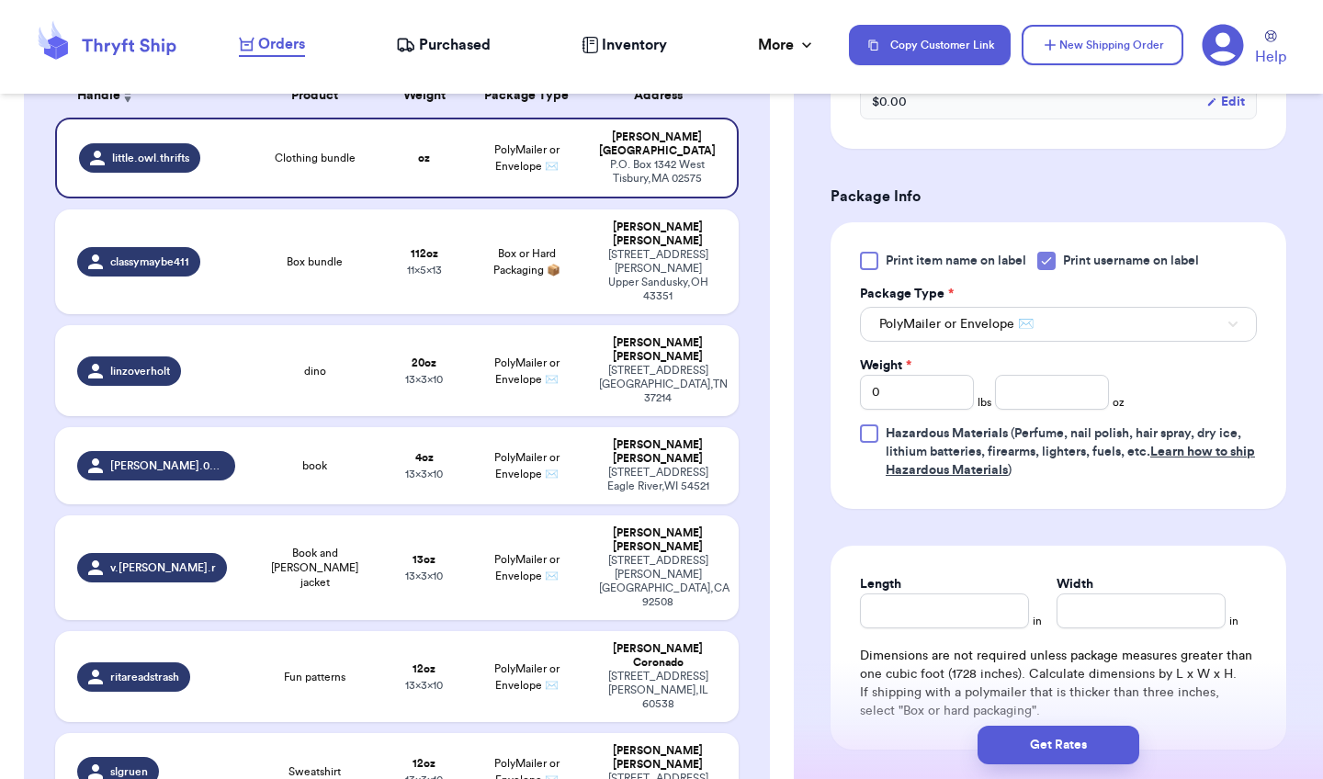
scroll to position [731, 0]
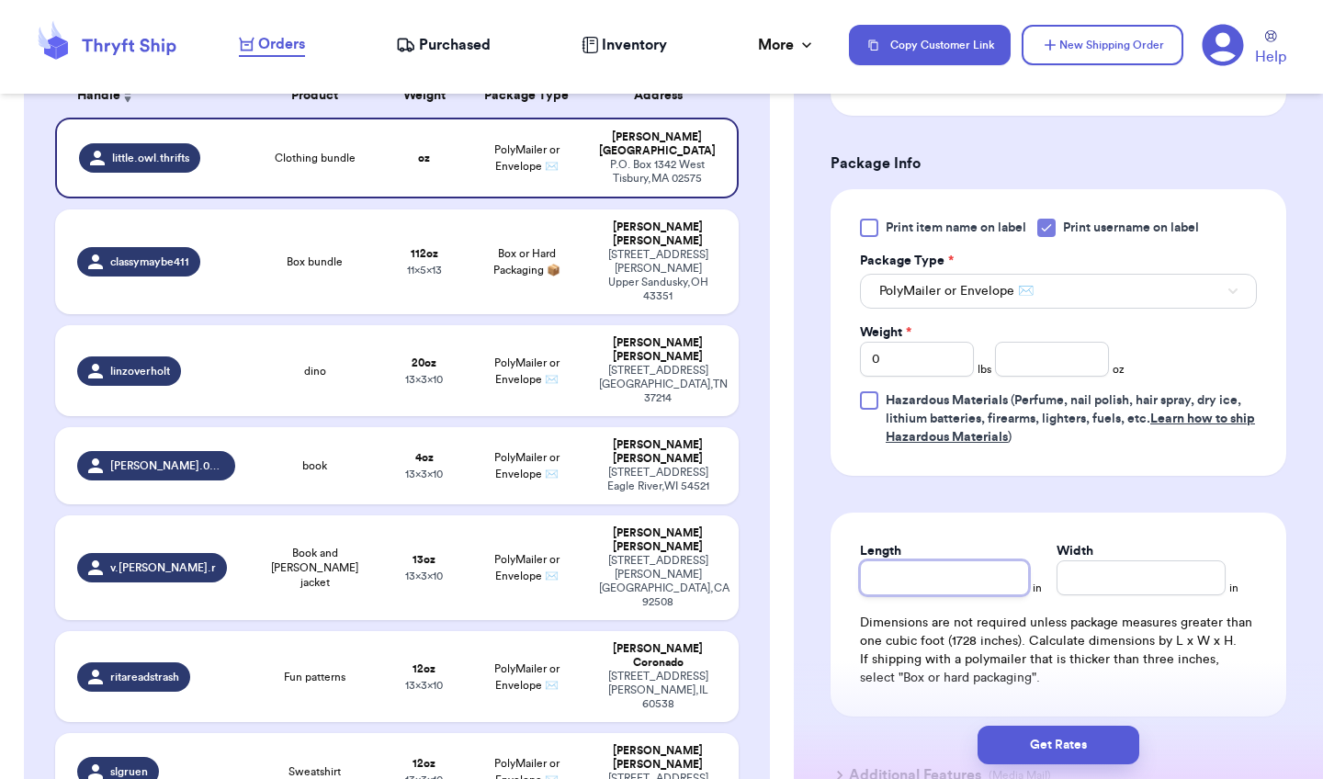
click at [929, 577] on input "Length" at bounding box center [944, 577] width 169 height 35
type input "1"
type input "12"
click at [1107, 588] on input "Width *" at bounding box center [1141, 577] width 169 height 35
type input "1"
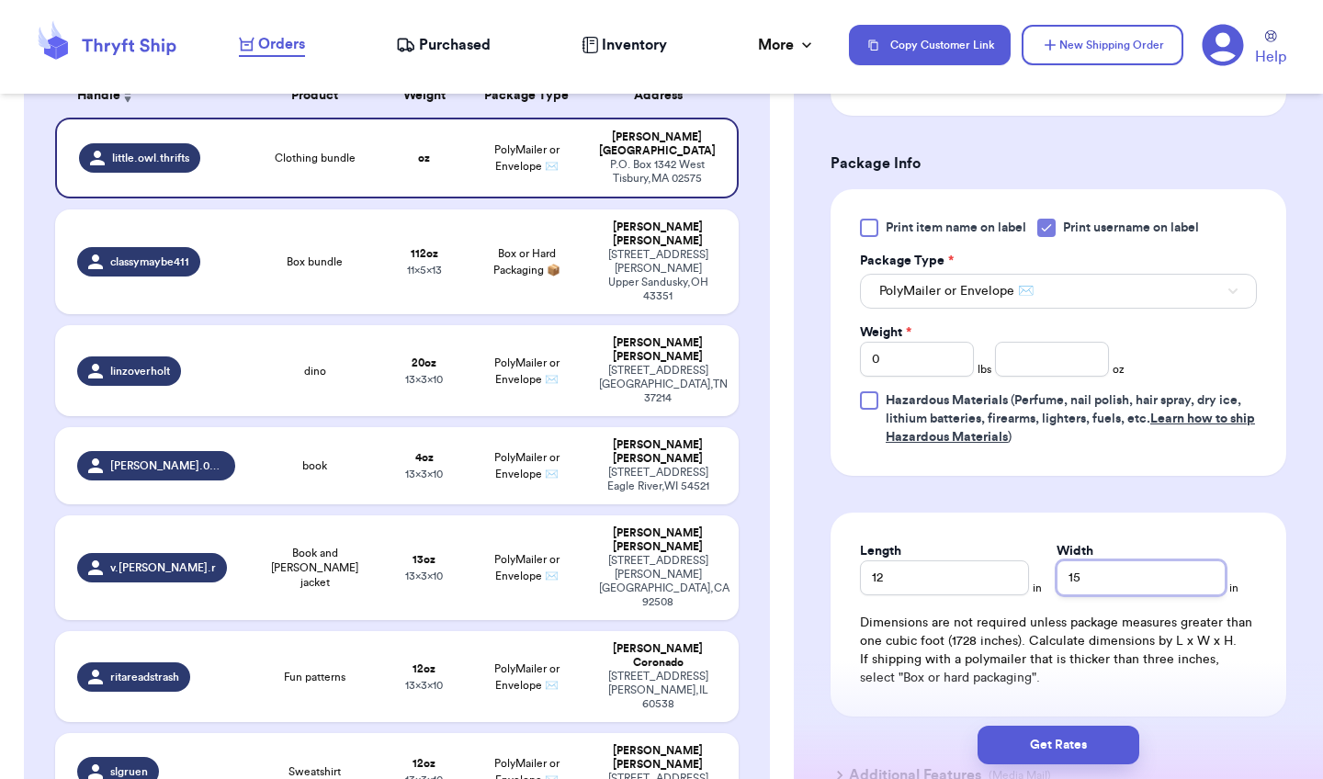
type input "15"
click at [934, 357] on input "0" at bounding box center [917, 359] width 114 height 35
type input "1"
click at [1076, 363] on input "number" at bounding box center [1052, 359] width 114 height 35
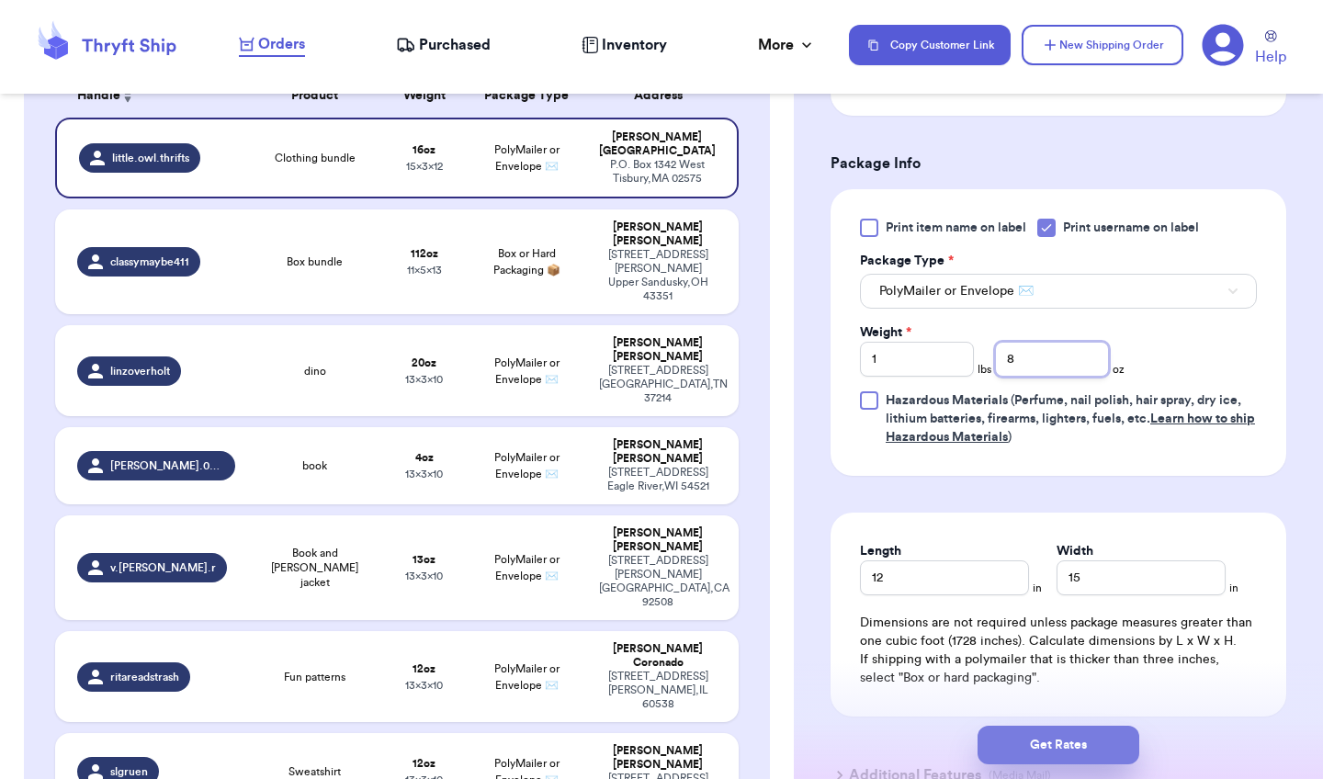
type input "8"
click at [1052, 754] on button "Get Rates" at bounding box center [1058, 745] width 162 height 39
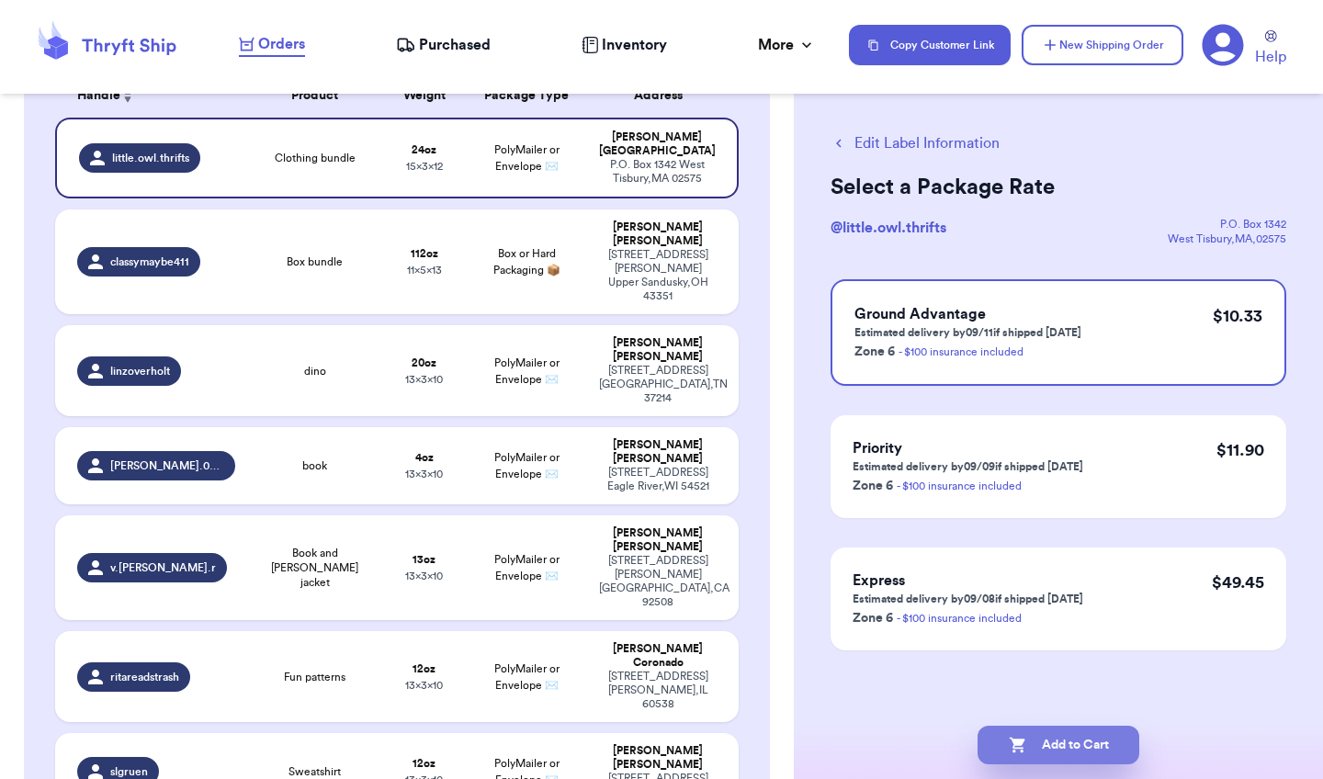
scroll to position [0, 0]
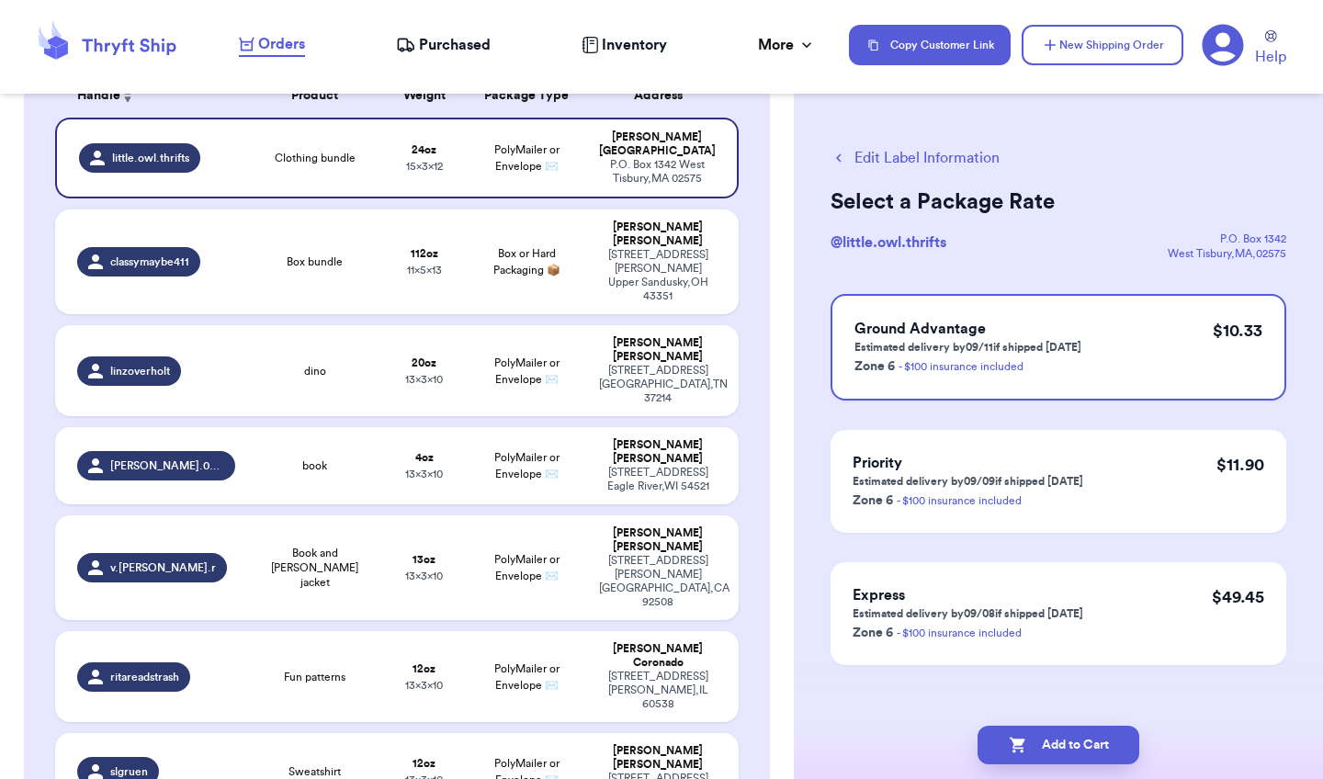
click at [842, 153] on icon "button" at bounding box center [839, 158] width 17 height 17
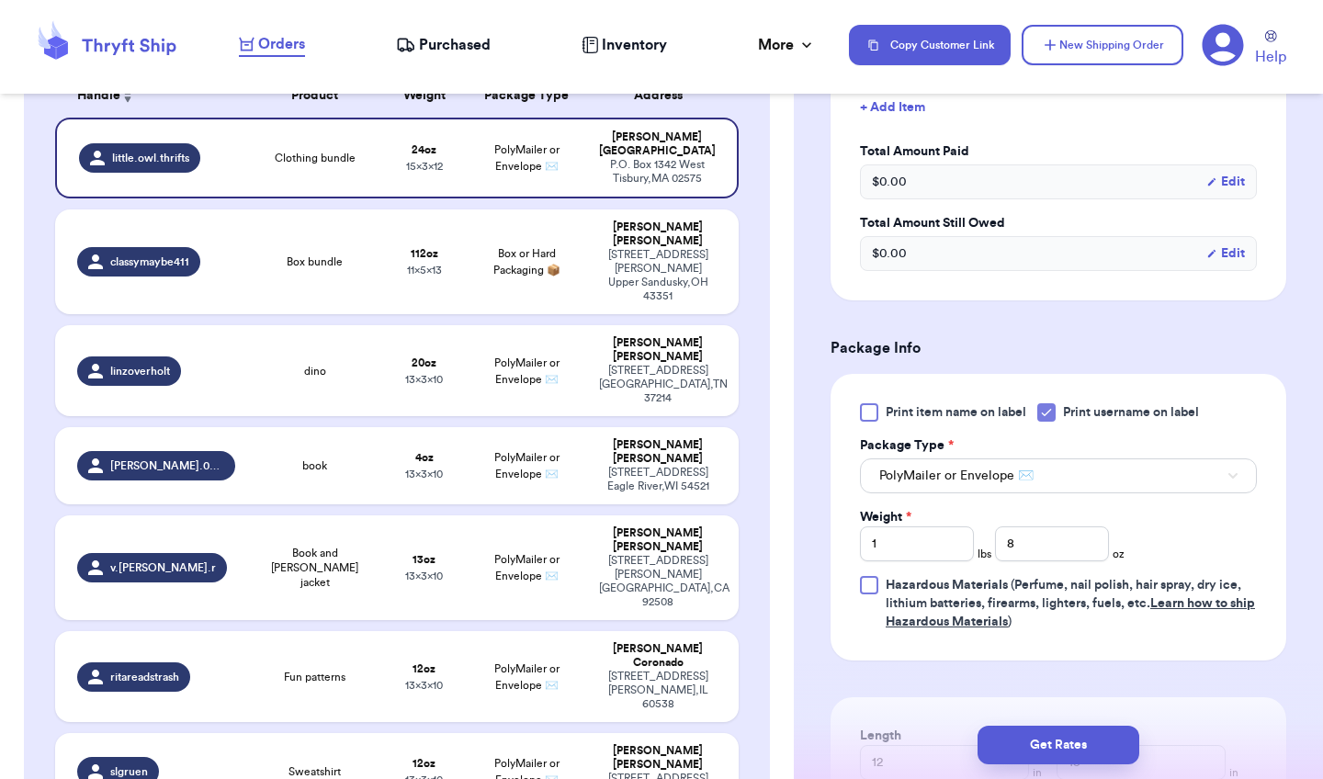
scroll to position [596, 0]
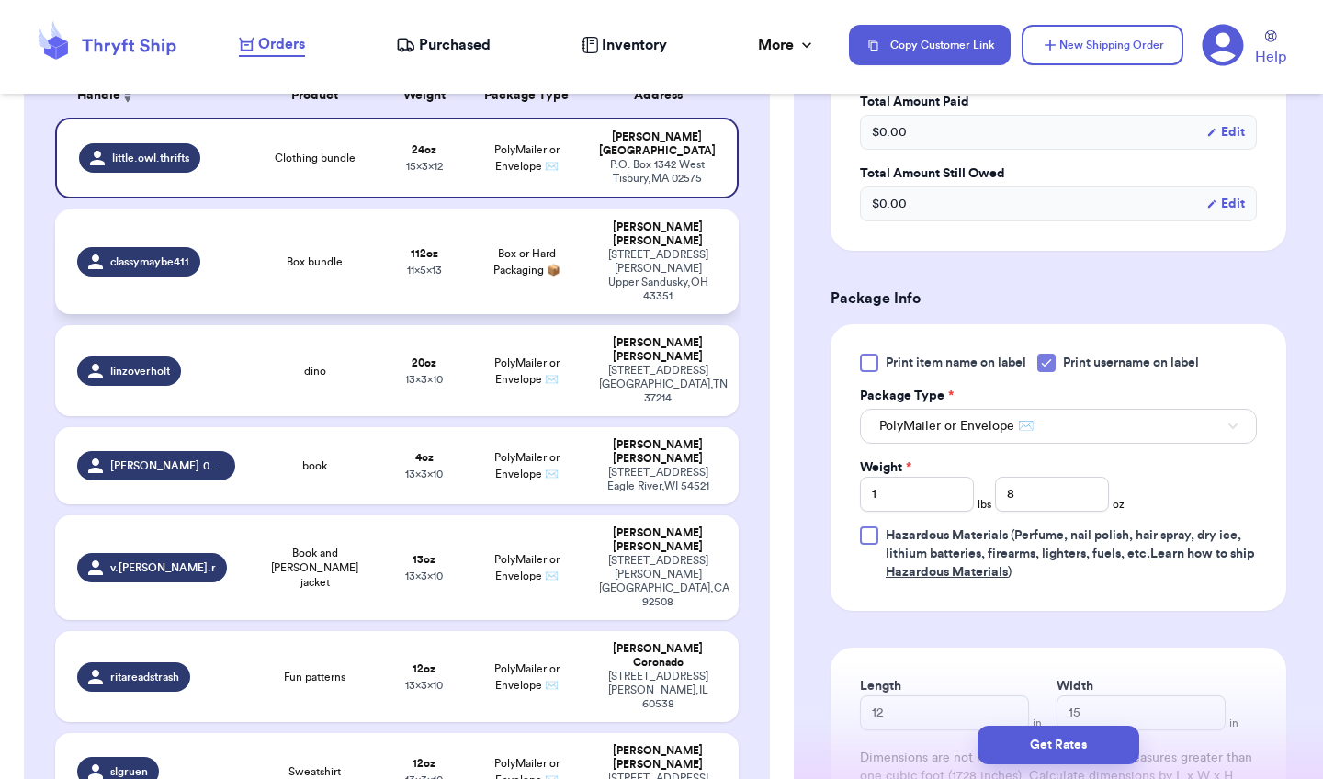
click at [650, 248] on div "280 Richardson Drive Upper Sandusky , OH 43351" at bounding box center [658, 275] width 118 height 55
type input "Box bundle"
type input "7"
type input "0"
type input "13"
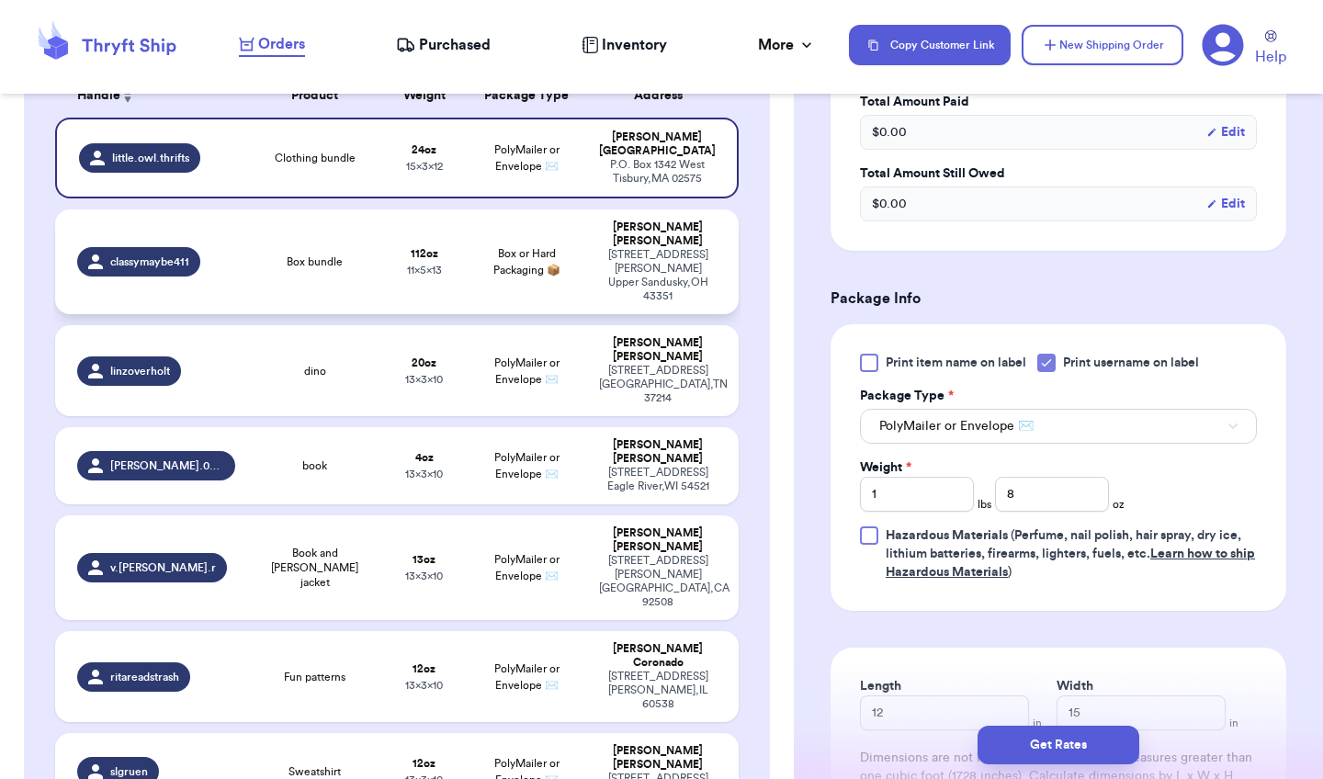
type input "11"
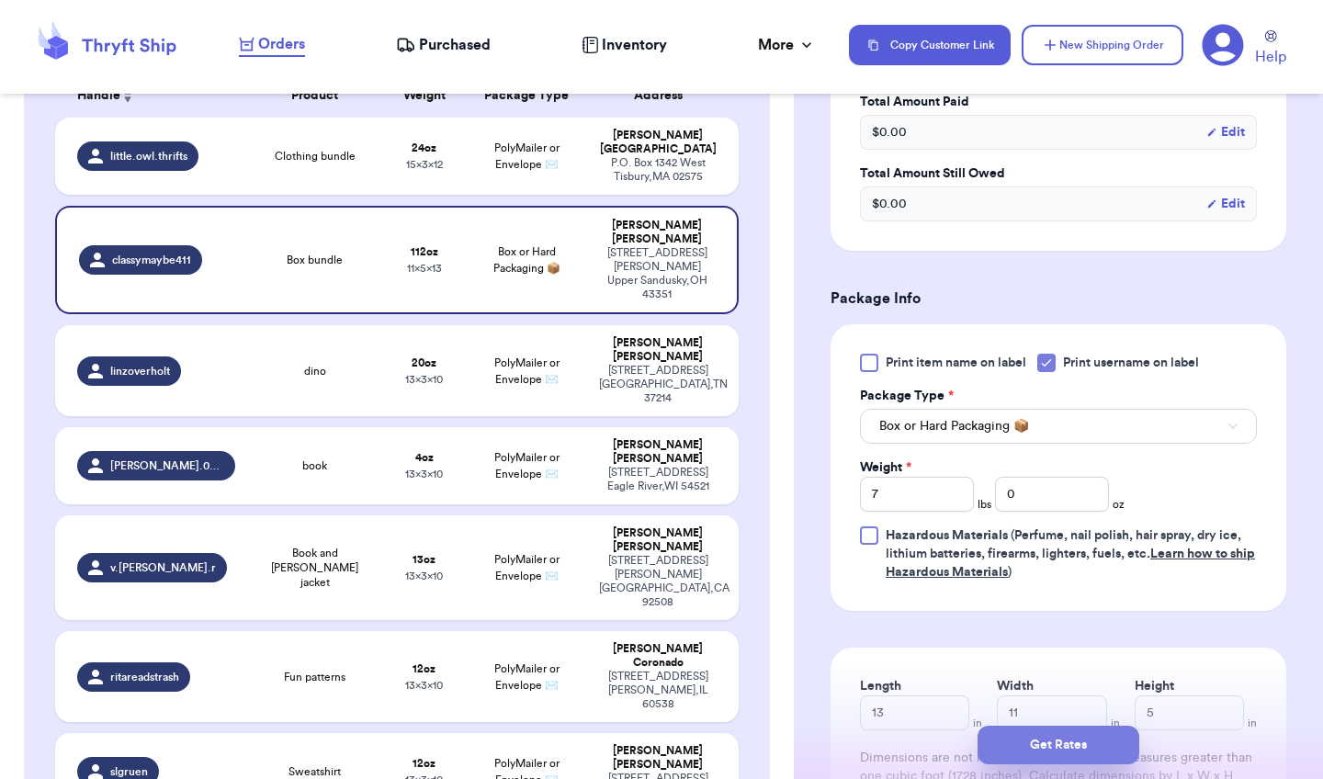
click at [1058, 744] on button "Get Rates" at bounding box center [1058, 745] width 162 height 39
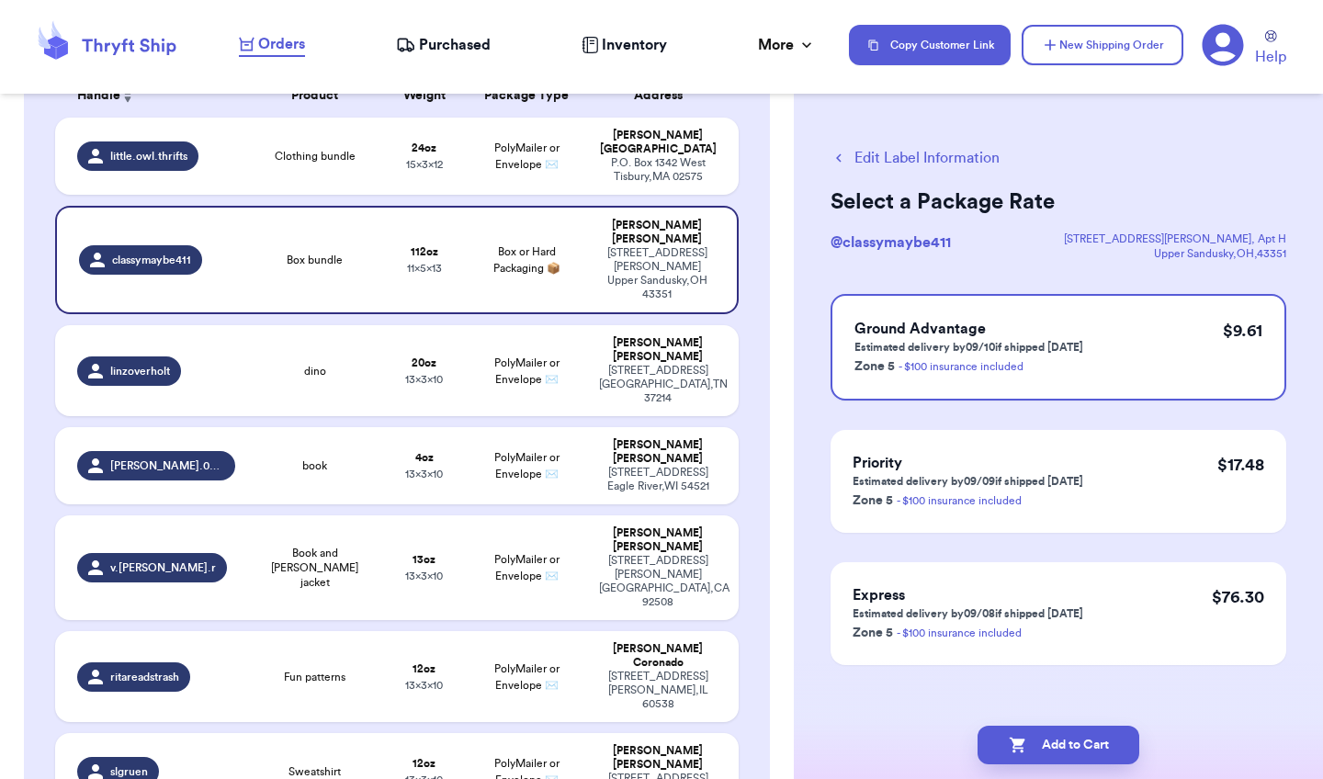
click at [1058, 744] on button "Add to Cart" at bounding box center [1058, 745] width 162 height 39
checkbox input "true"
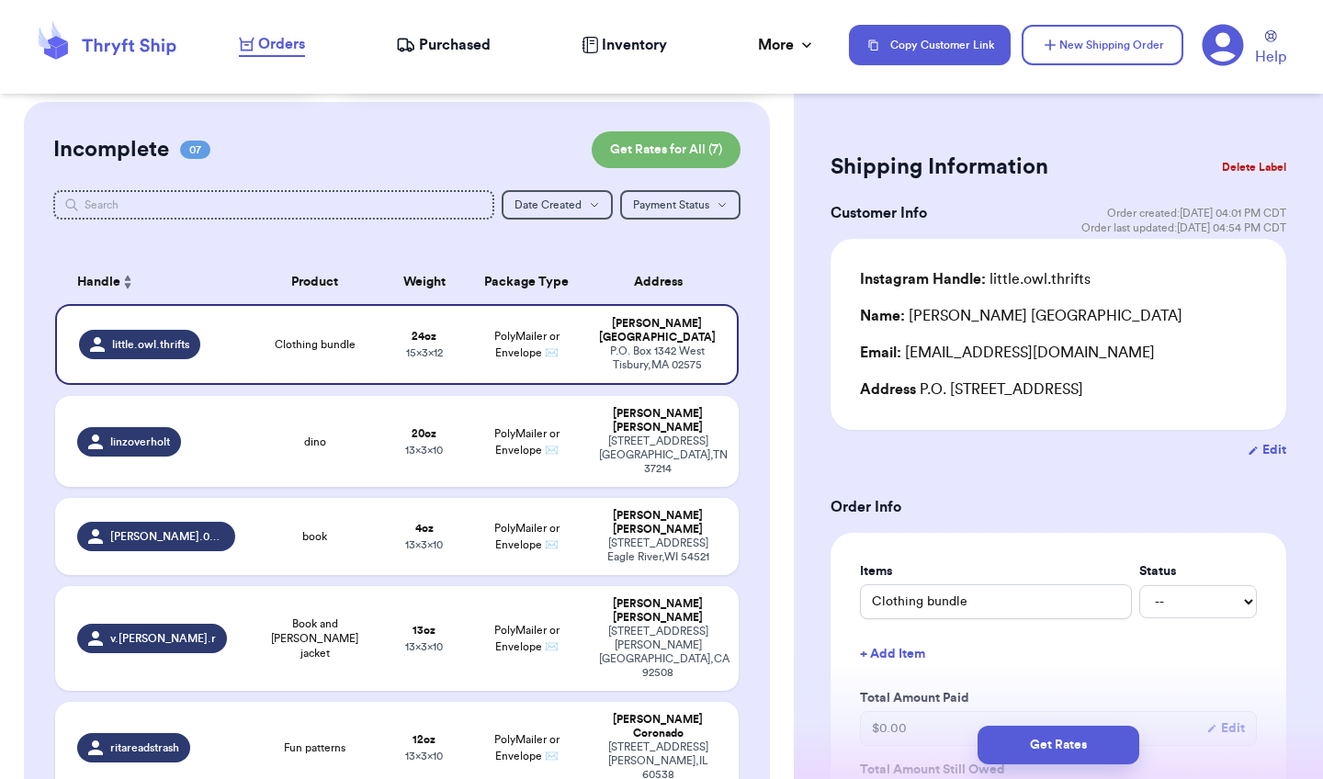
scroll to position [129, 0]
